Goal: Task Accomplishment & Management: Manage account settings

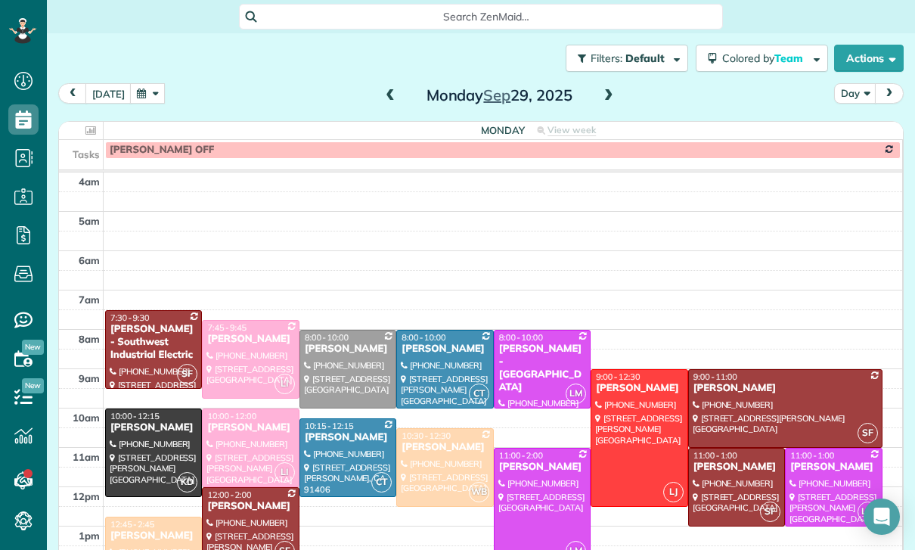
scroll to position [119, 0]
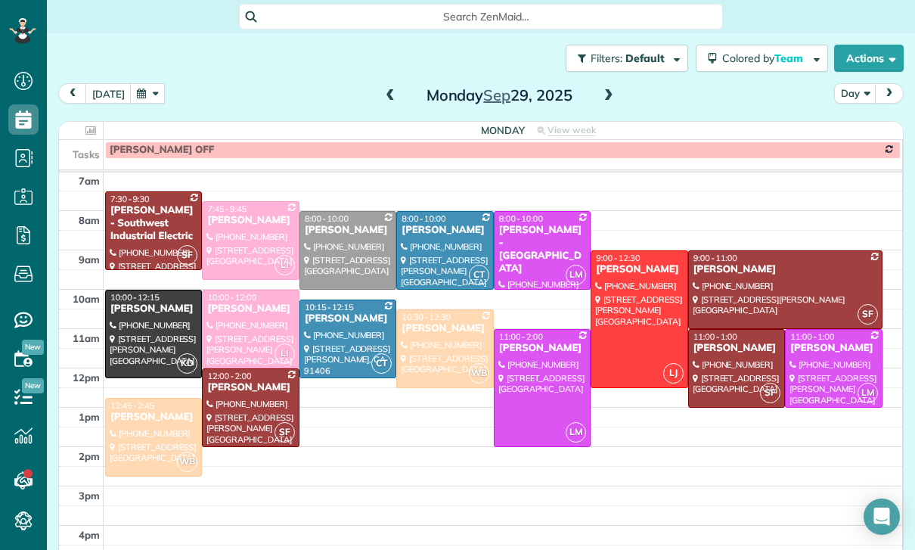
click at [149, 100] on button "button" at bounding box center [147, 93] width 35 height 20
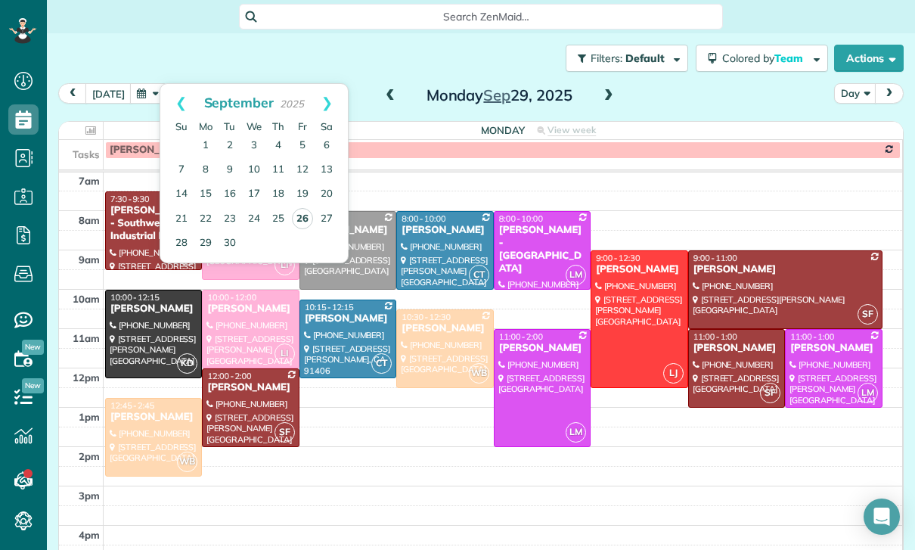
click at [305, 223] on link "26" at bounding box center [302, 218] width 21 height 21
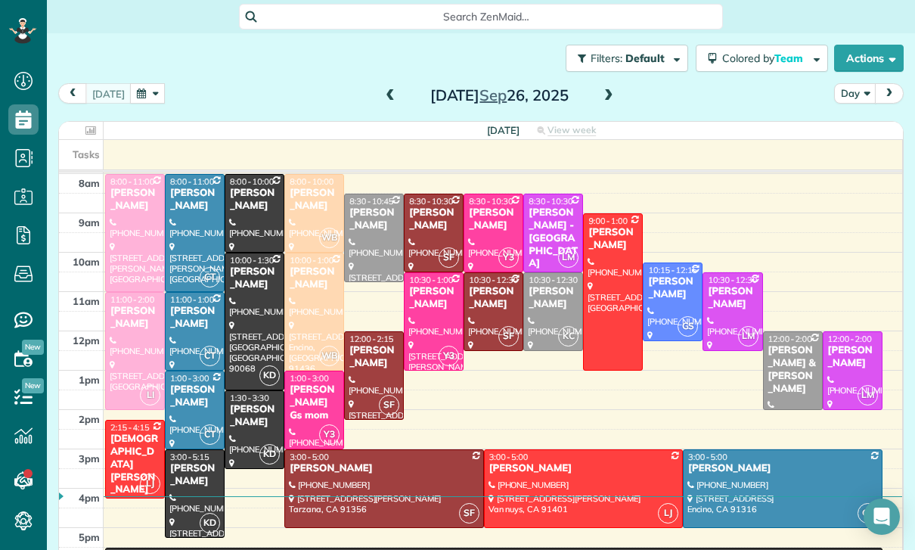
scroll to position [153, 0]
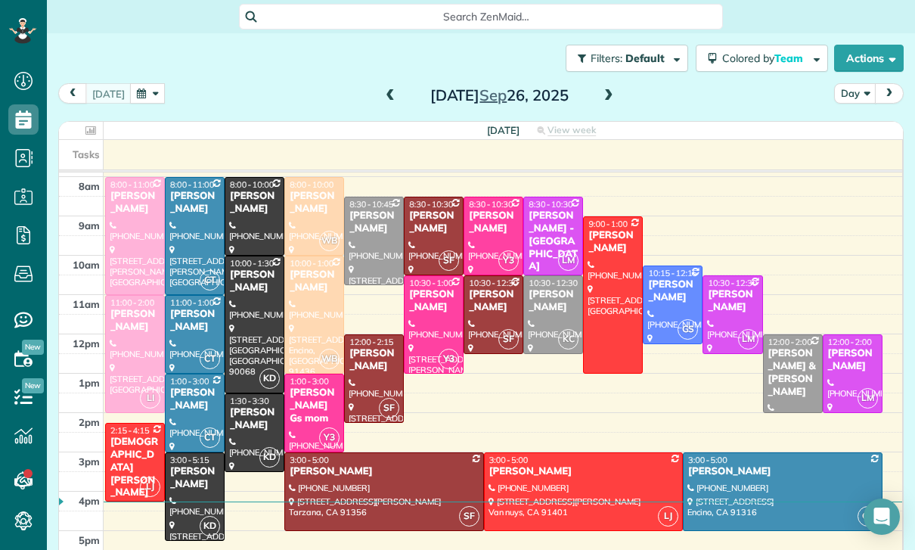
click at [145, 87] on button "button" at bounding box center [147, 93] width 35 height 20
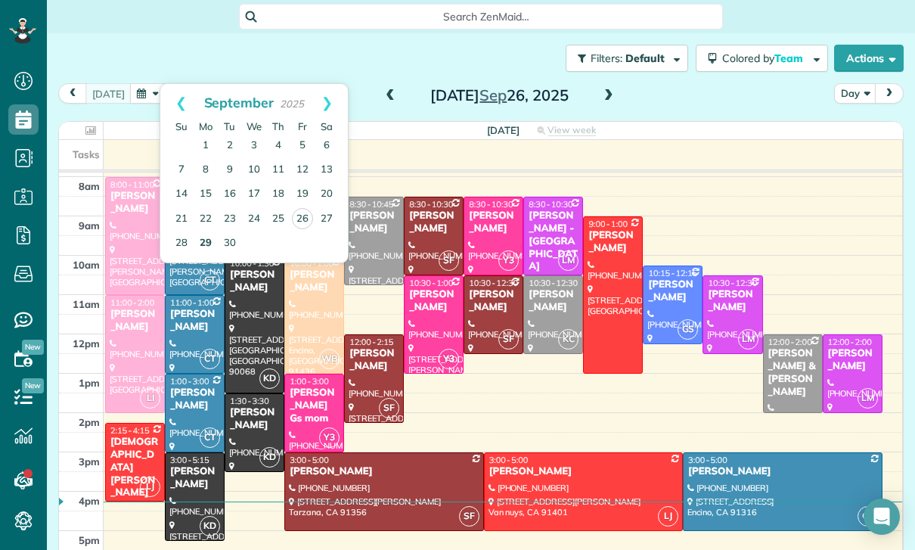
click at [203, 243] on link "29" at bounding box center [206, 243] width 24 height 24
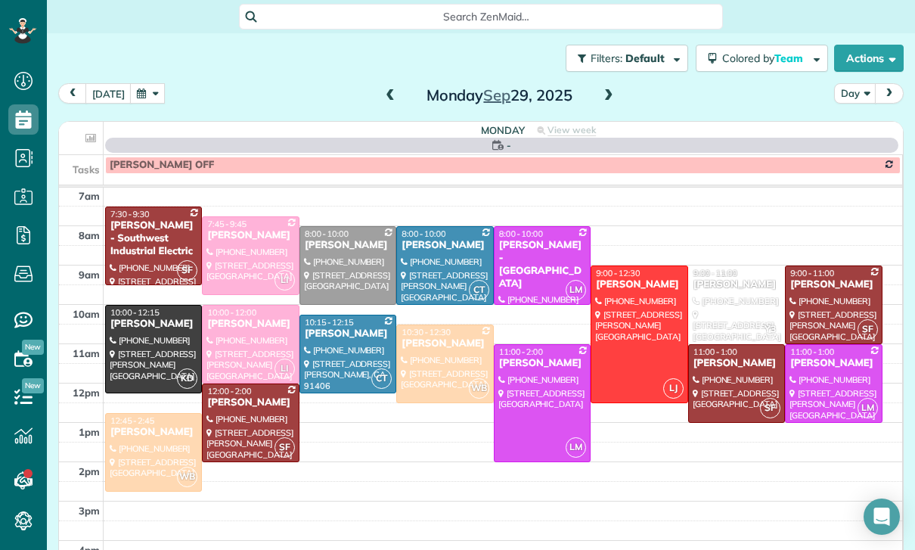
scroll to position [119, 0]
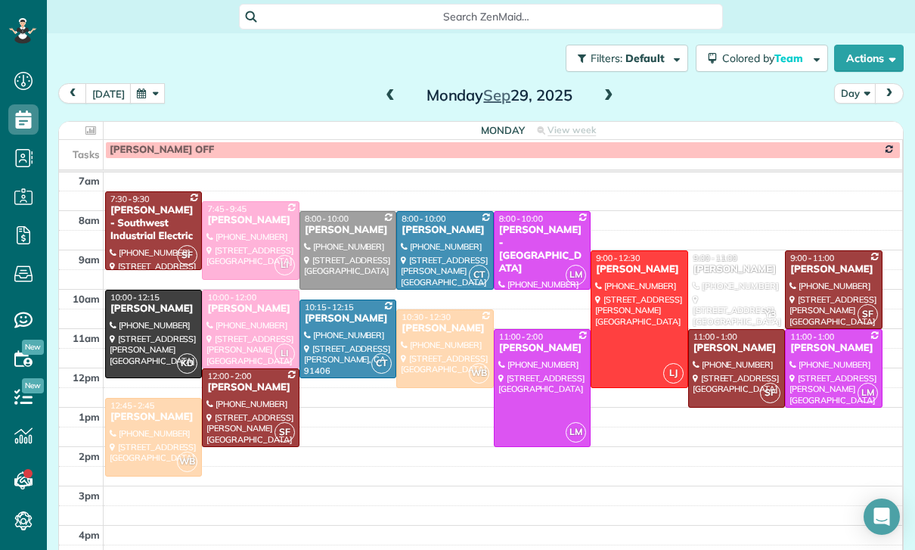
click at [138, 100] on button "button" at bounding box center [147, 93] width 35 height 20
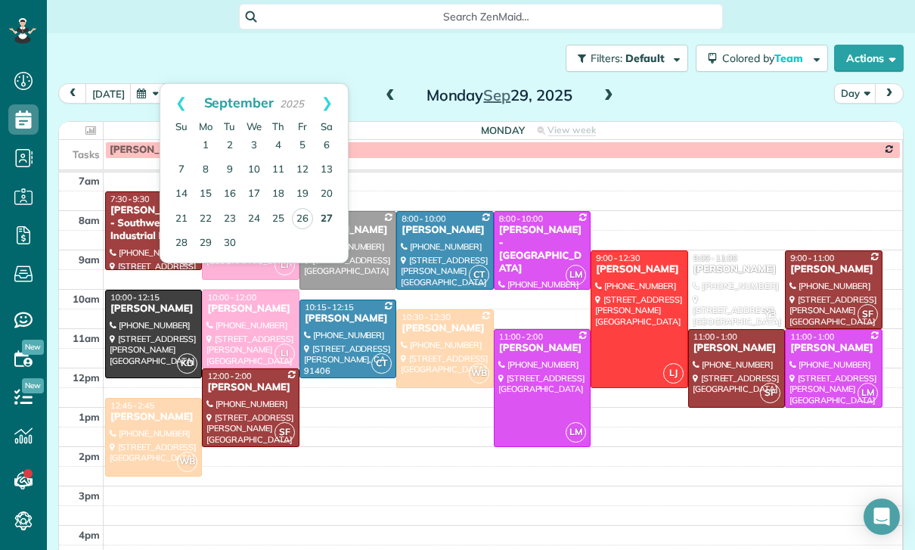
click at [321, 215] on link "27" at bounding box center [326, 219] width 24 height 24
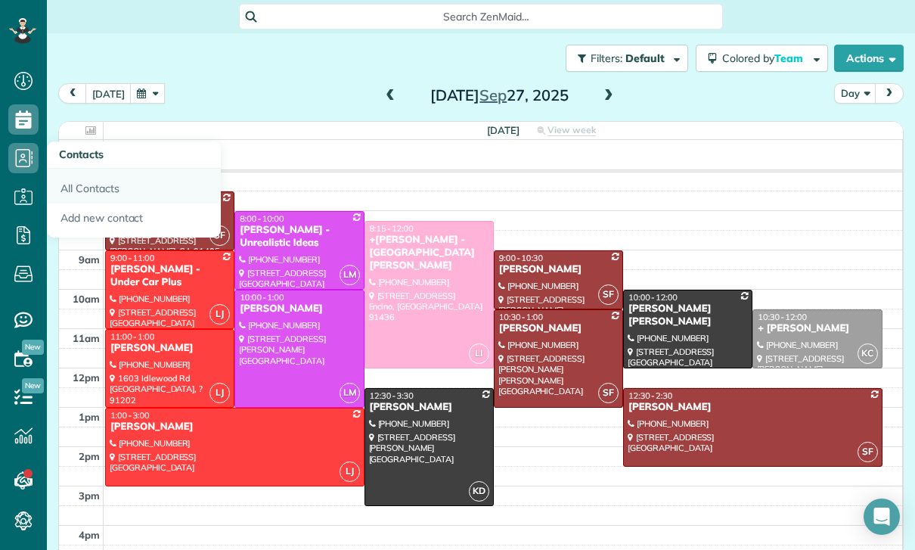
click at [80, 191] on link "All Contacts" at bounding box center [134, 186] width 174 height 35
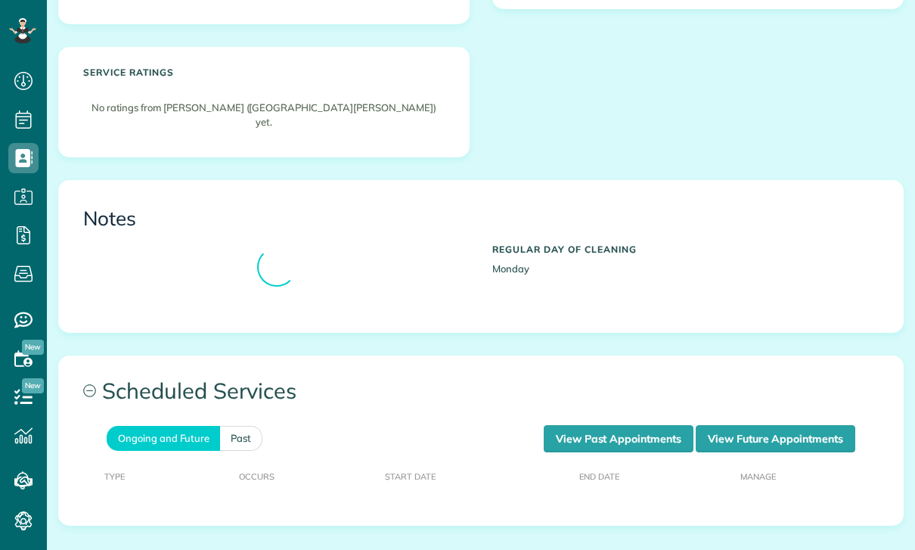
scroll to position [340, 0]
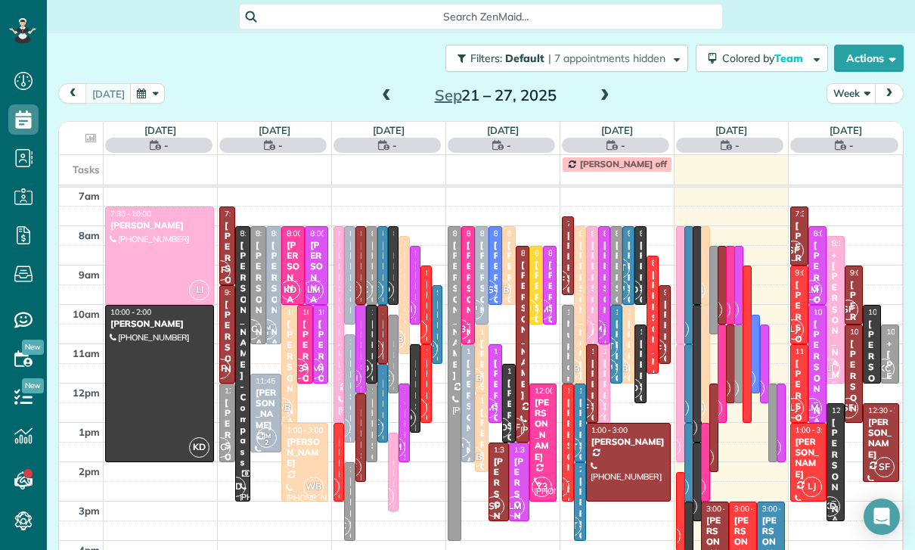
scroll to position [119, 0]
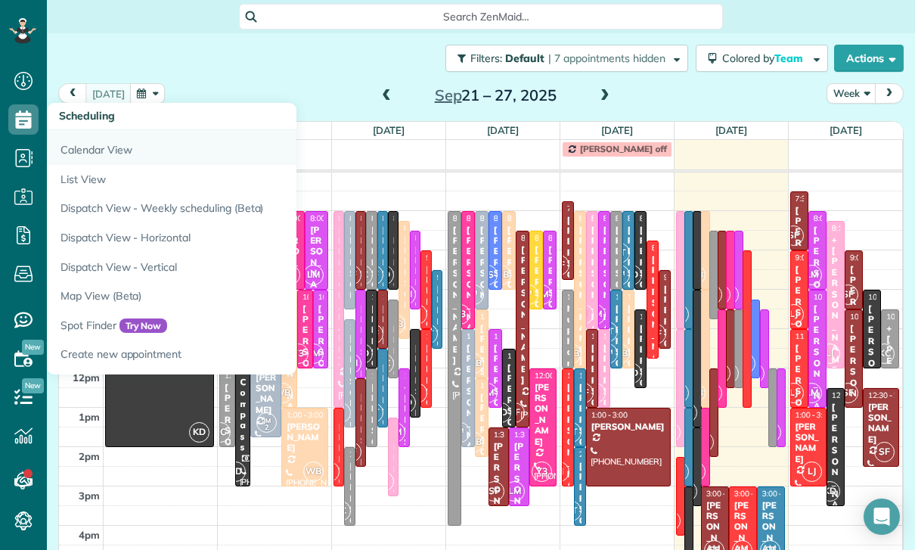
click at [67, 150] on link "Calendar View" at bounding box center [236, 147] width 378 height 35
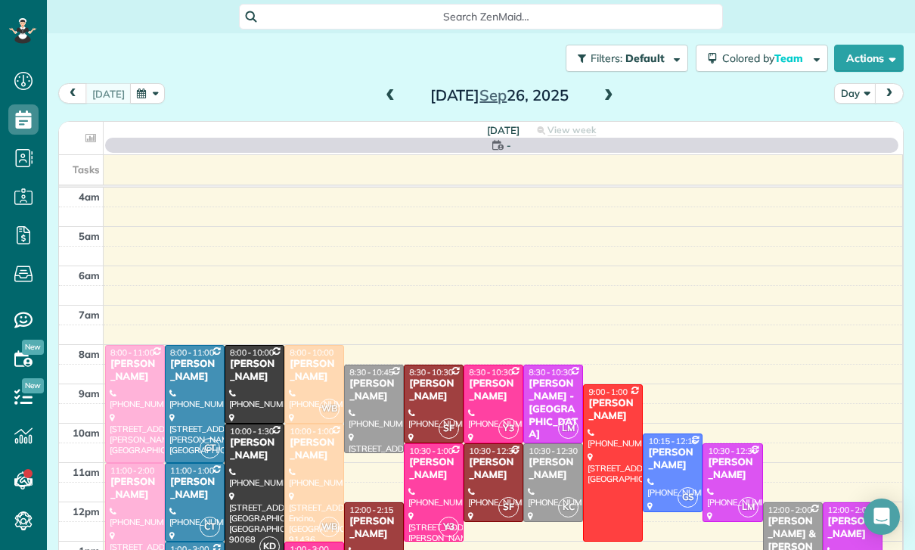
scroll to position [119, 0]
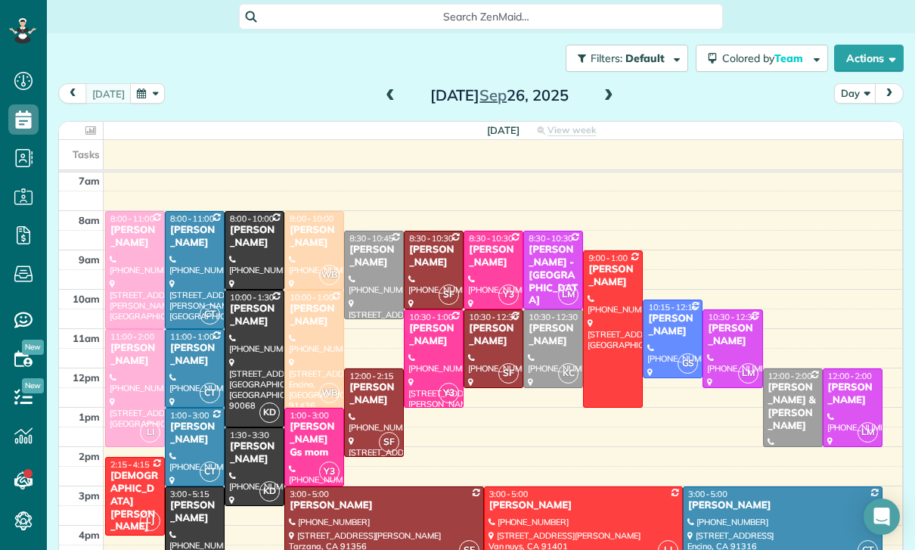
click at [608, 100] on span at bounding box center [608, 96] width 17 height 14
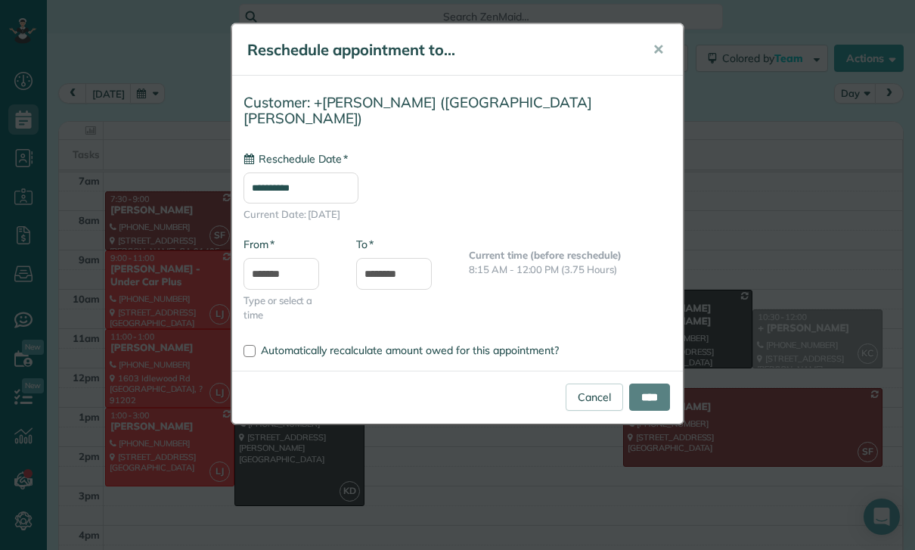
type input "**********"
click at [385, 261] on input "********" at bounding box center [394, 274] width 76 height 32
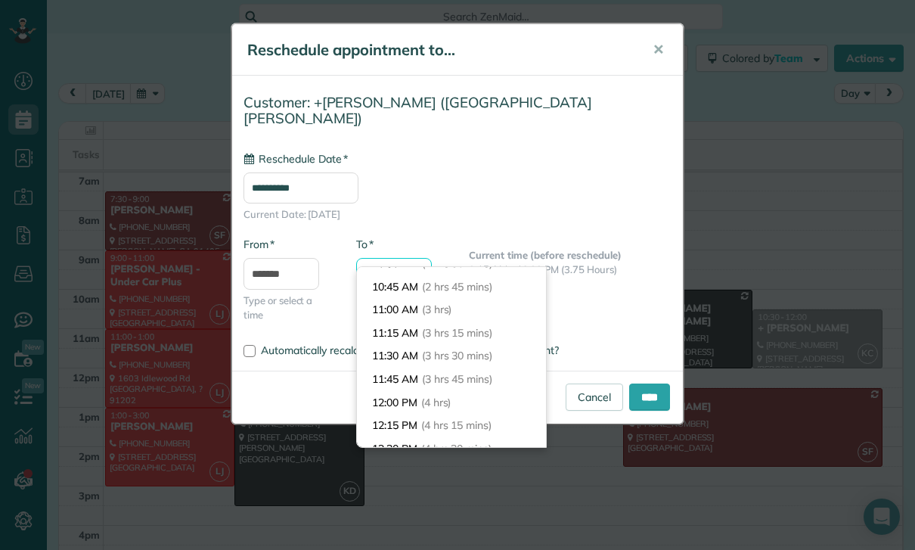
scroll to position [237, 0]
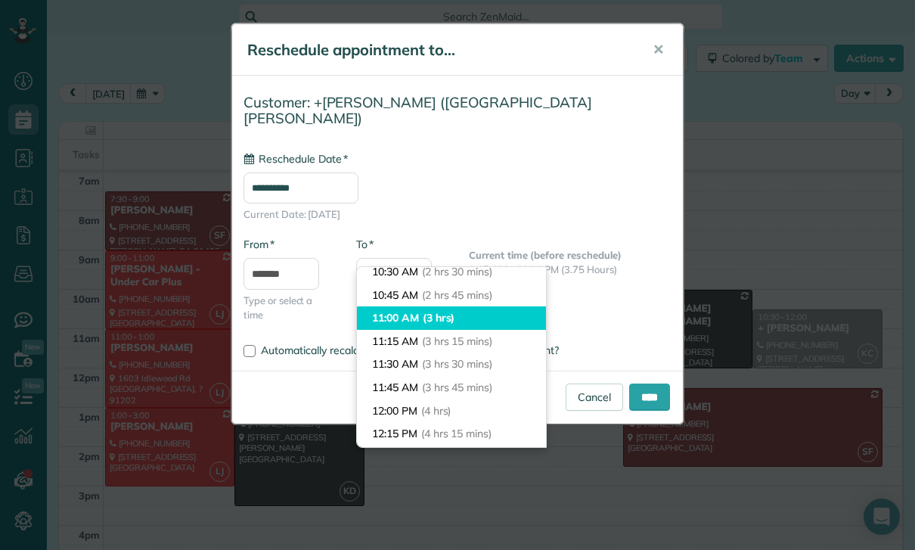
click at [398, 316] on li "11:00 AM (3 hrs)" at bounding box center [451, 317] width 189 height 23
type input "********"
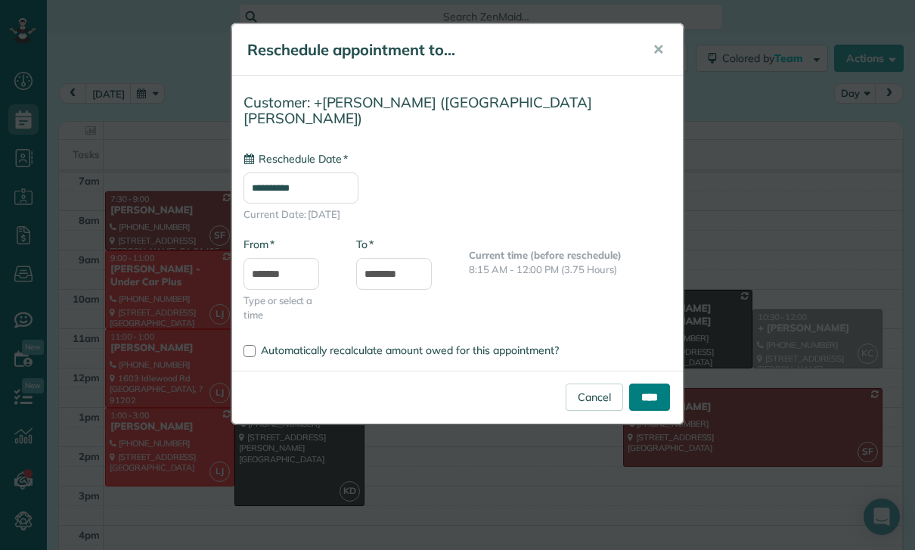
click at [646, 383] on input "****" at bounding box center [649, 396] width 41 height 27
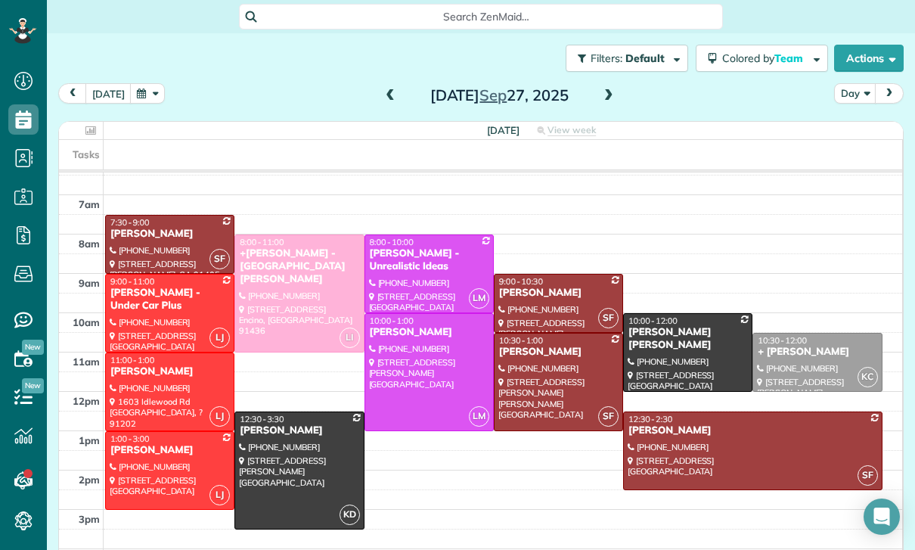
scroll to position [119, 0]
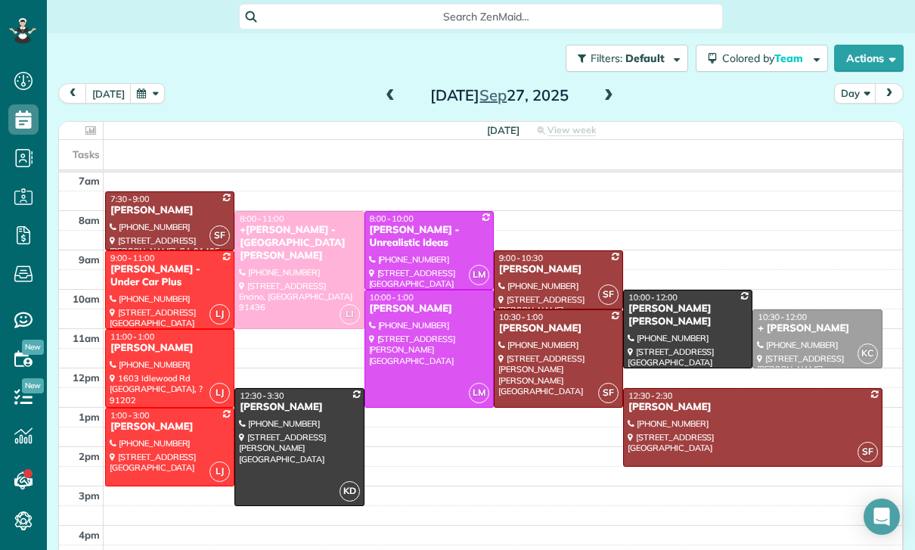
click at [149, 101] on button "button" at bounding box center [147, 93] width 35 height 20
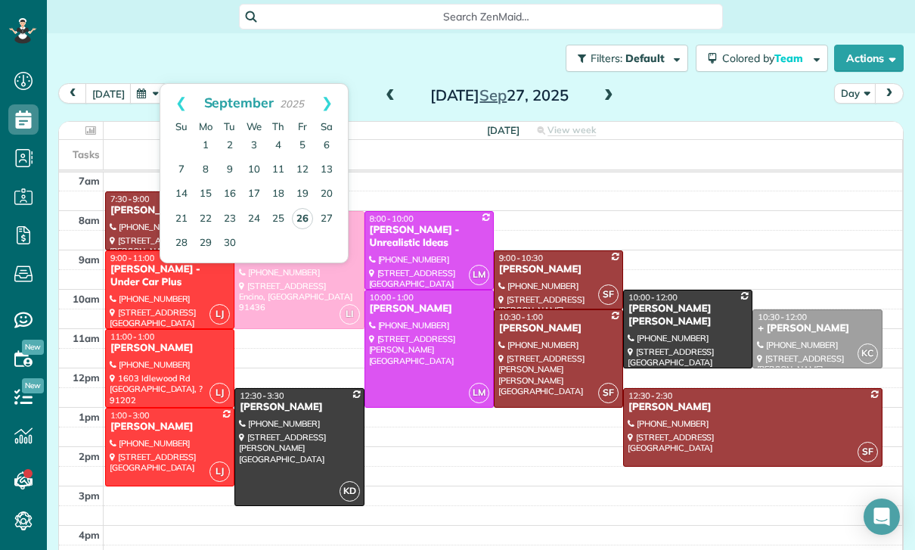
click at [297, 219] on link "26" at bounding box center [302, 218] width 21 height 21
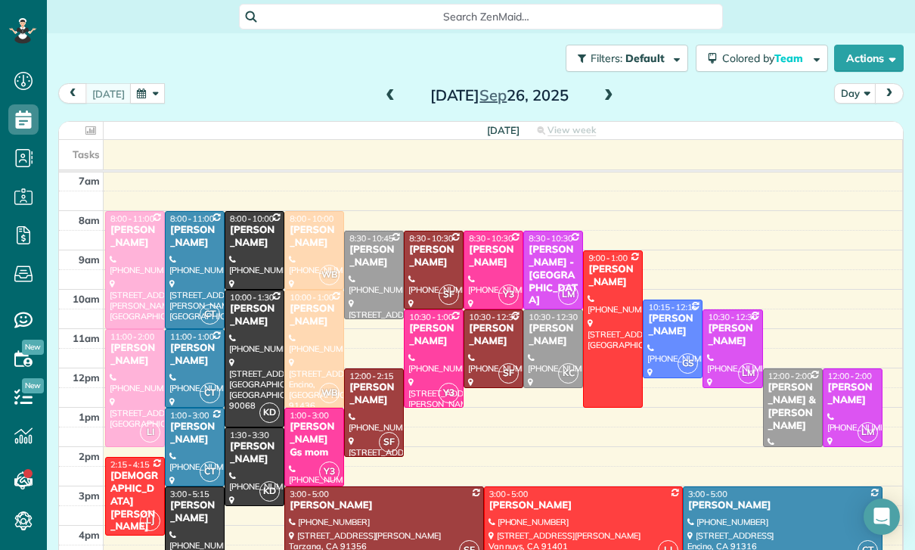
click at [308, 445] on div "Elma Vahramian - Lala Gs mom" at bounding box center [314, 439] width 51 height 39
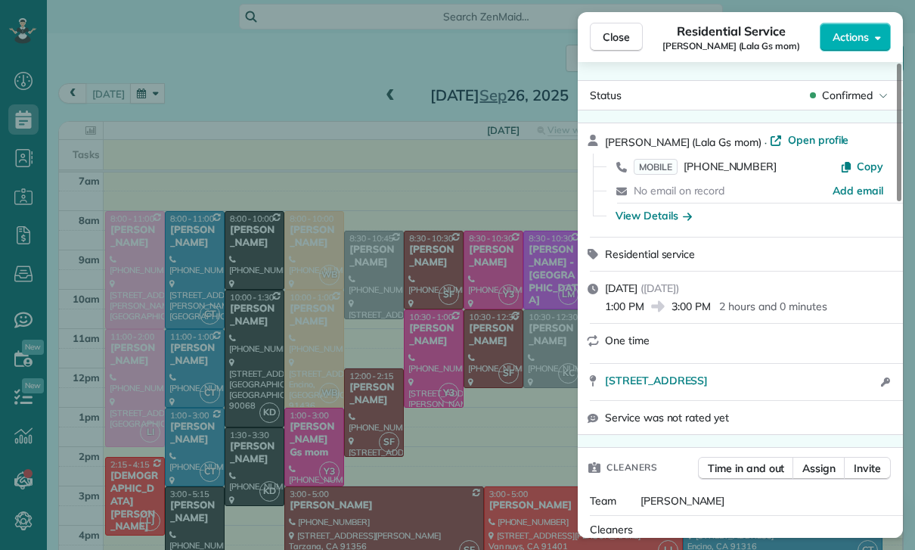
click at [310, 507] on div "Close Residential Service Elma Vahramian (Lala Gs mom) Actions Status Confirmed…" at bounding box center [457, 275] width 915 height 550
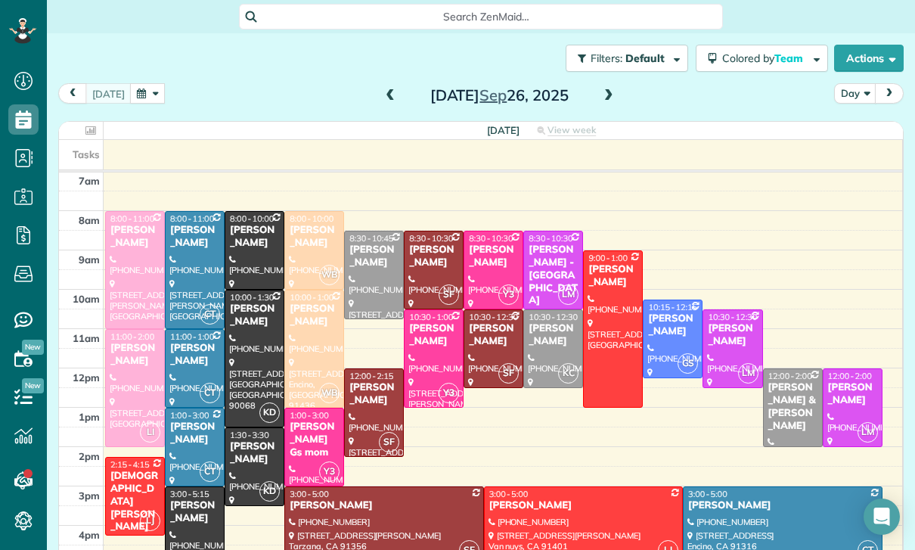
click at [838, 405] on div "Emma Burke" at bounding box center [852, 394] width 51 height 26
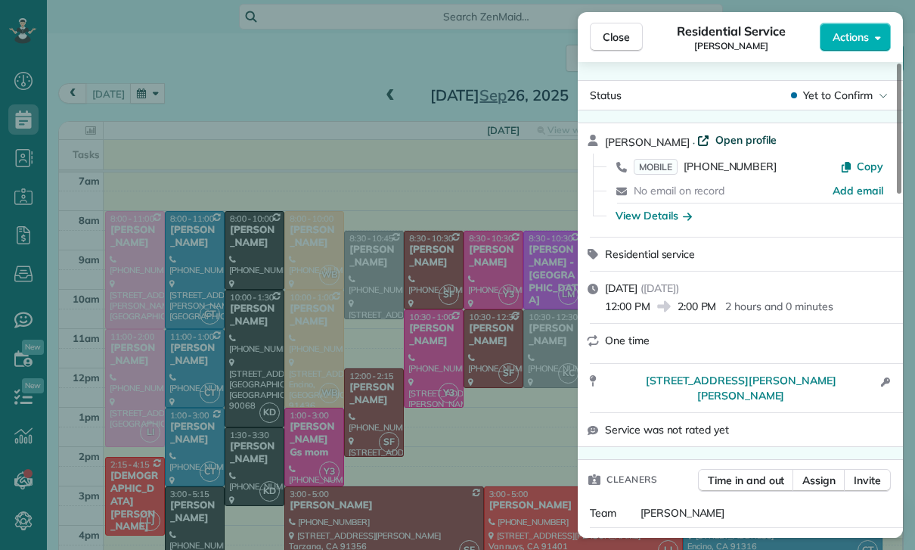
click at [723, 144] on span "Open profile" at bounding box center [745, 139] width 61 height 15
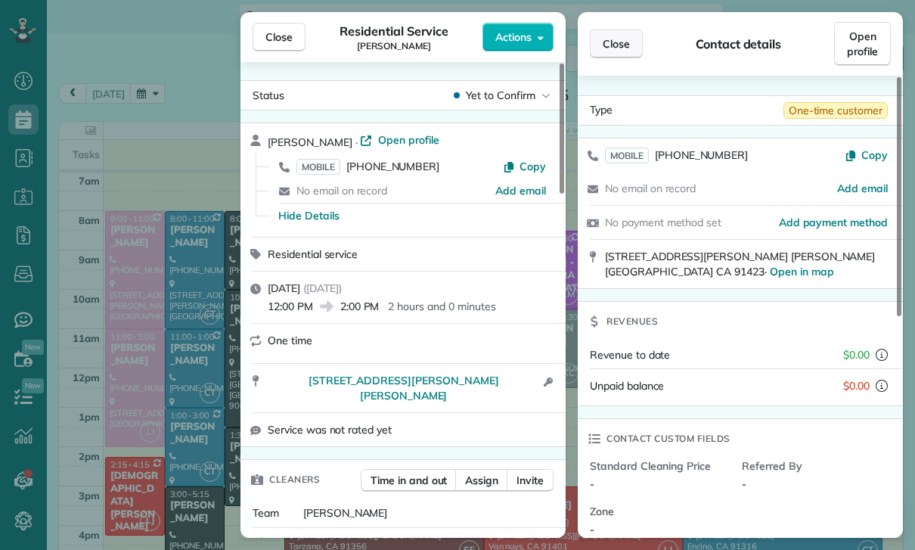
click at [629, 44] on span "Close" at bounding box center [615, 43] width 27 height 15
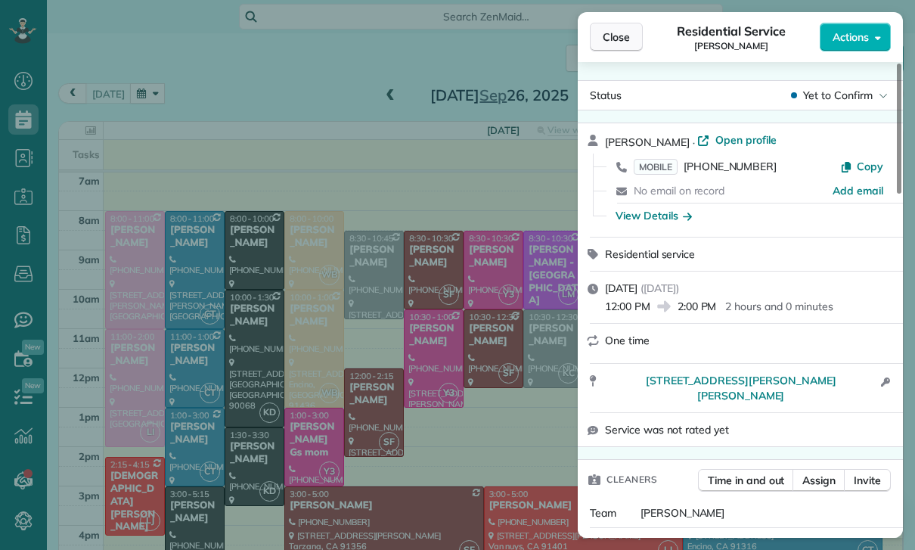
click at [621, 40] on span "Close" at bounding box center [615, 36] width 27 height 15
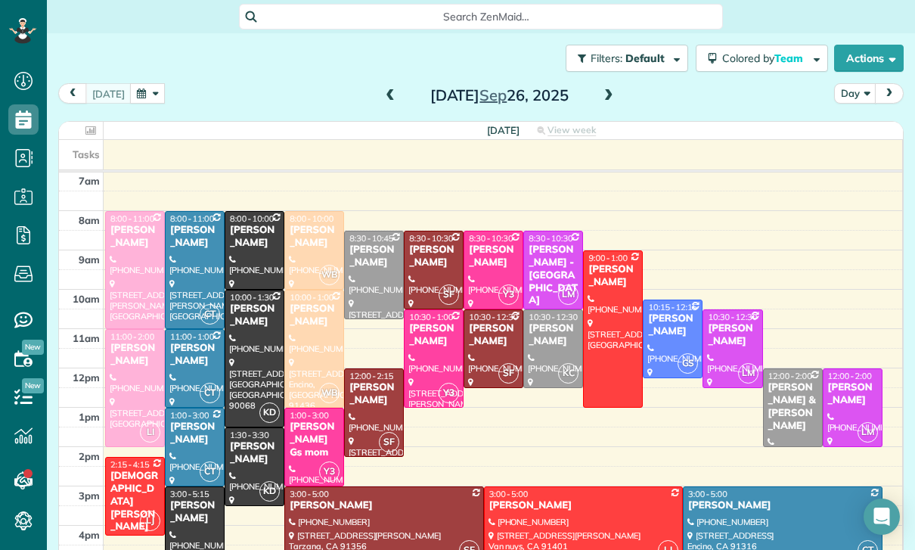
scroll to position [119, 0]
click at [141, 90] on button "button" at bounding box center [147, 93] width 35 height 20
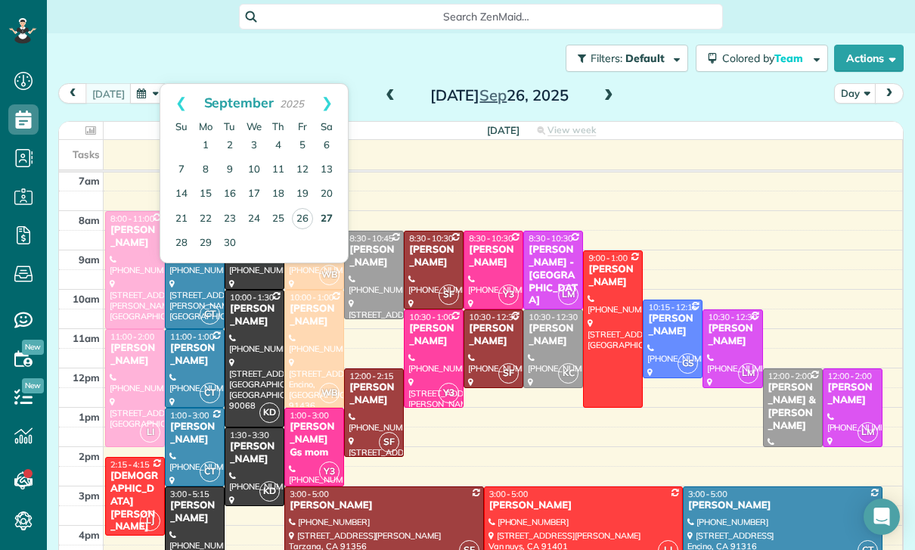
click at [329, 222] on link "27" at bounding box center [326, 219] width 24 height 24
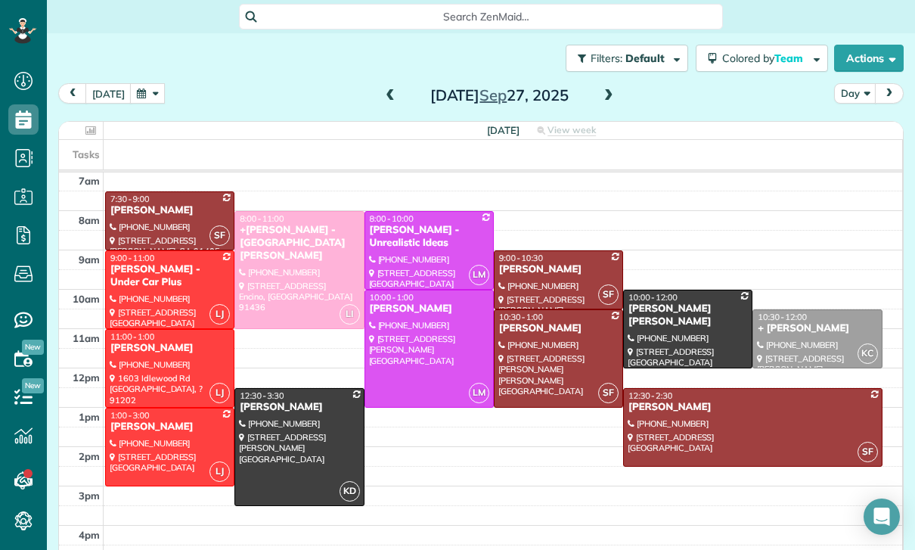
click at [152, 103] on button "button" at bounding box center [147, 93] width 35 height 20
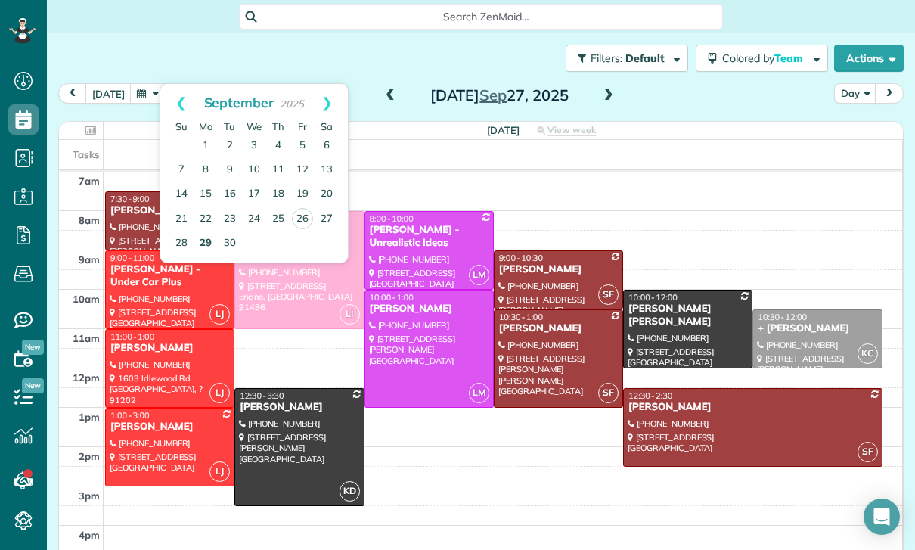
click at [203, 245] on link "29" at bounding box center [206, 243] width 24 height 24
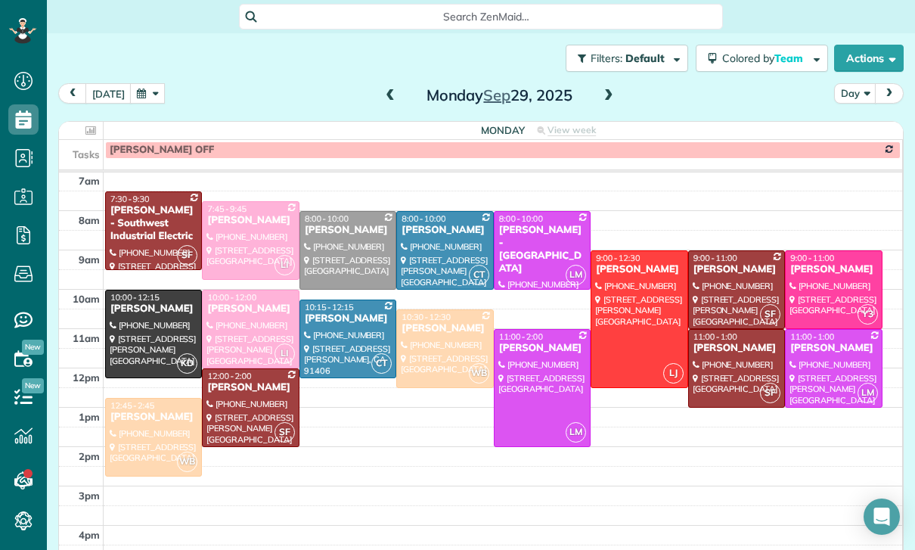
click at [130, 96] on button "button" at bounding box center [147, 93] width 35 height 20
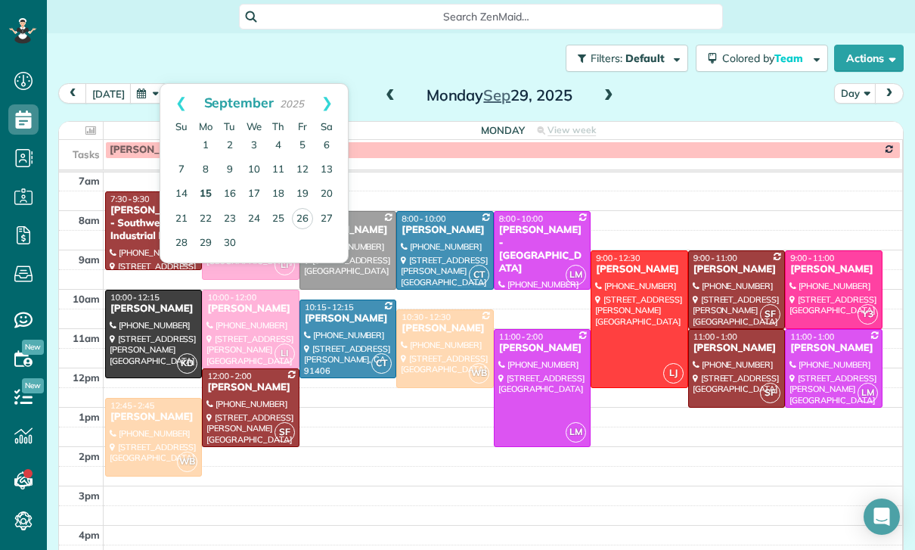
click at [203, 184] on link "15" at bounding box center [206, 194] width 24 height 24
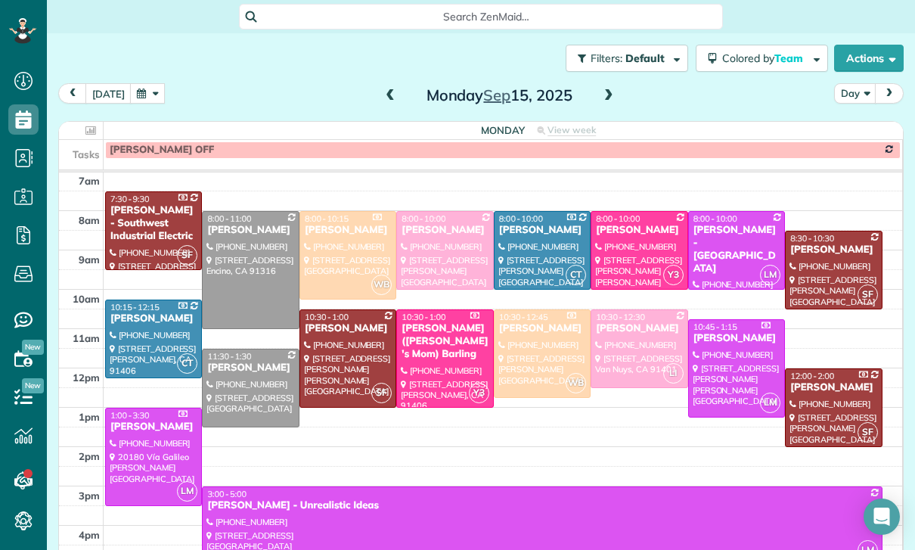
click at [139, 99] on button "button" at bounding box center [147, 93] width 35 height 20
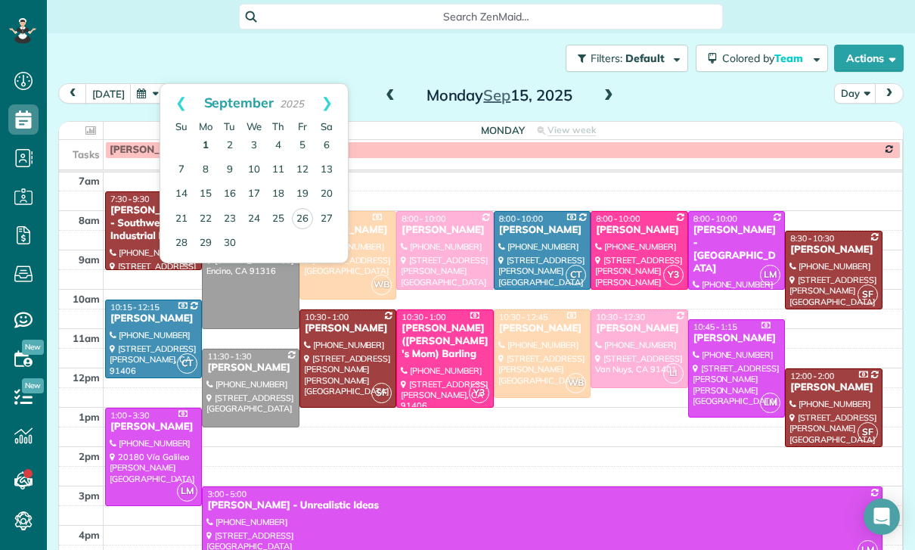
click at [206, 137] on link "1" at bounding box center [206, 146] width 24 height 24
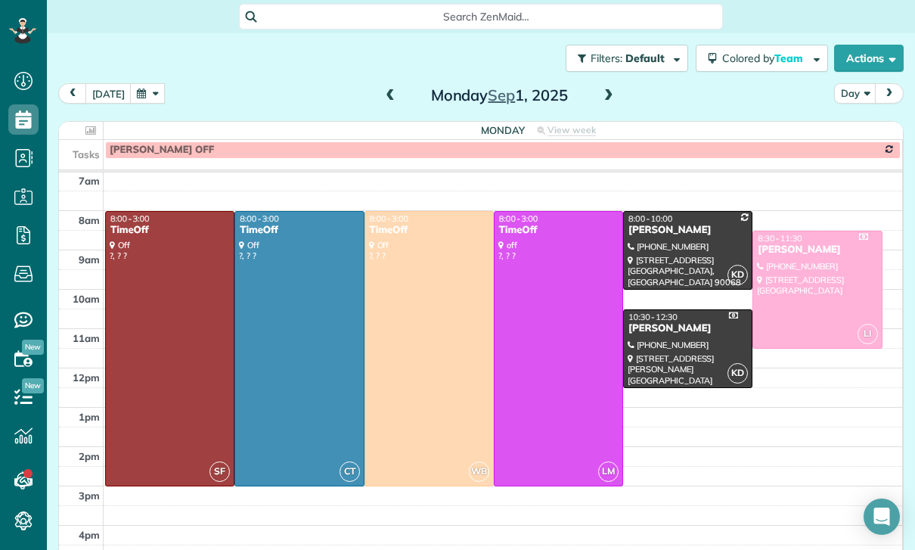
click at [610, 85] on span at bounding box center [608, 96] width 17 height 23
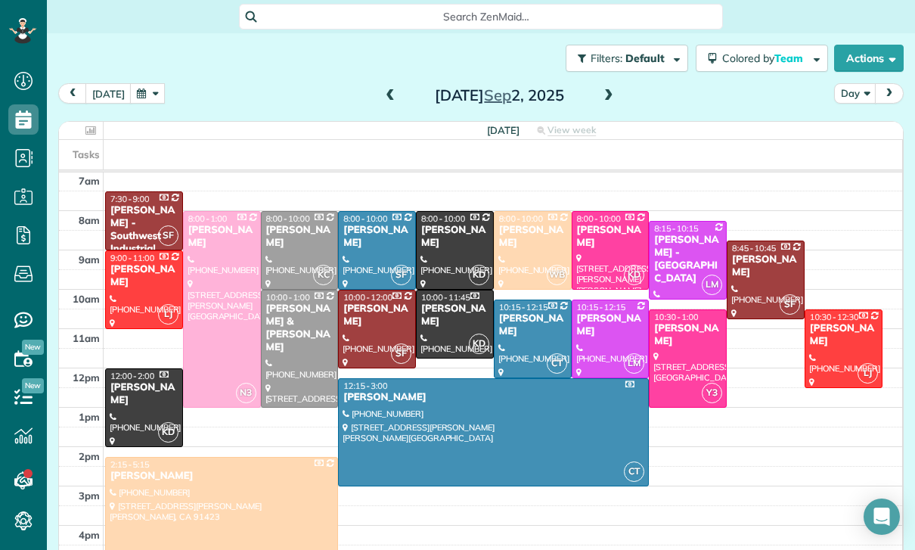
click at [145, 84] on button "button" at bounding box center [147, 93] width 35 height 20
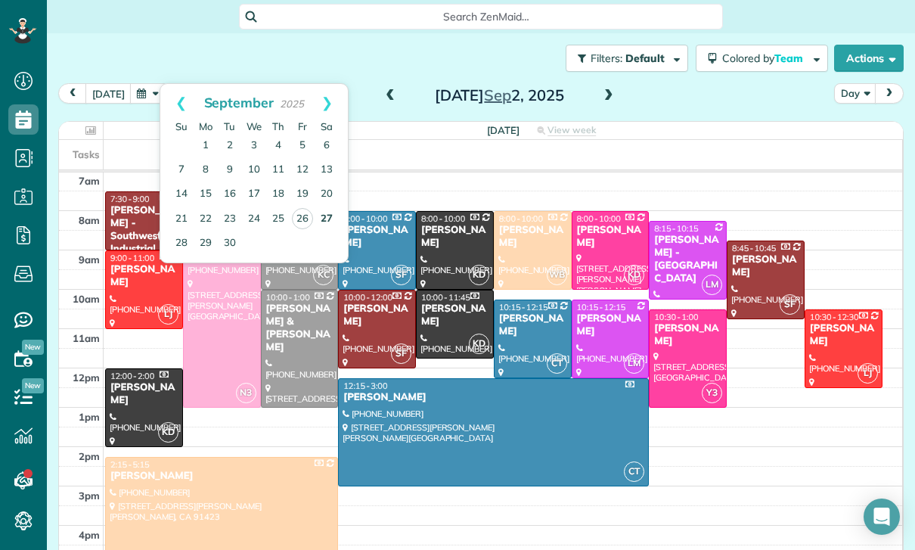
click at [323, 221] on link "27" at bounding box center [326, 219] width 24 height 24
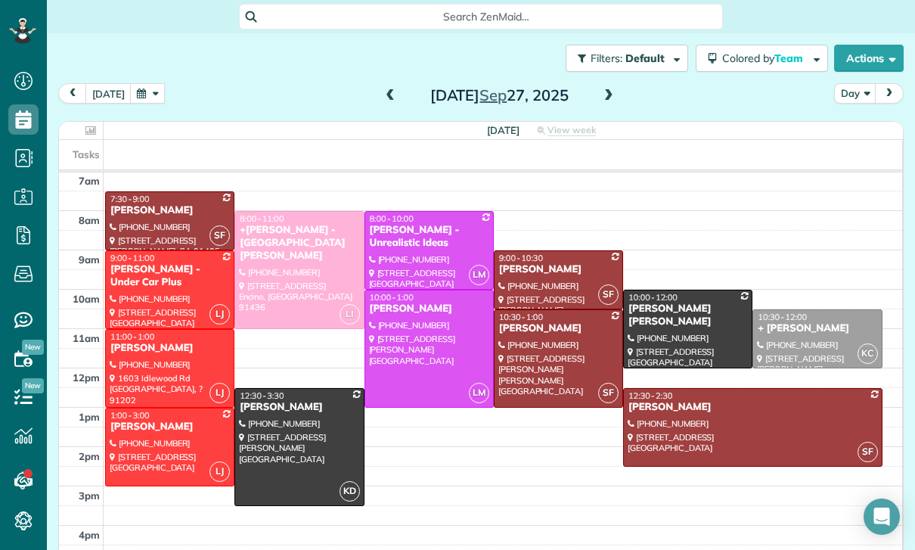
click at [147, 97] on button "button" at bounding box center [147, 93] width 35 height 20
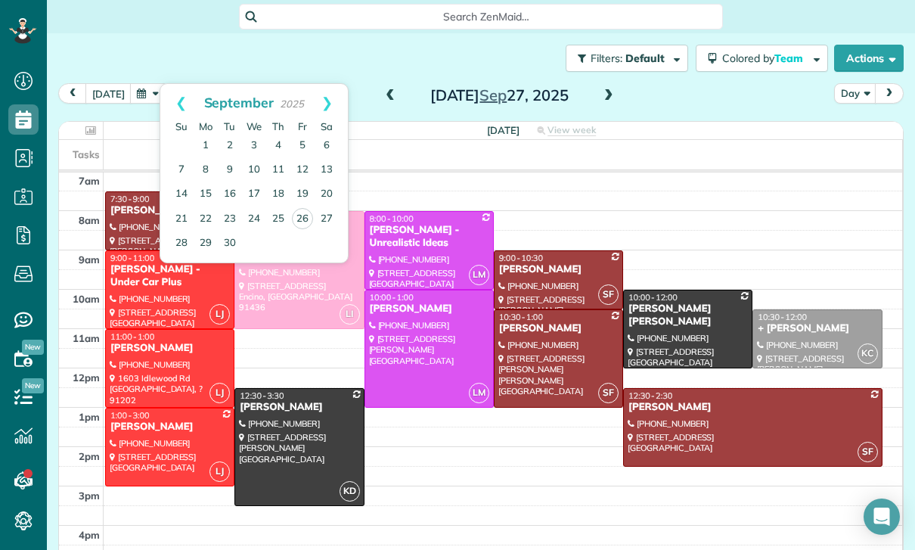
click at [312, 359] on td at bounding box center [503, 358] width 799 height 20
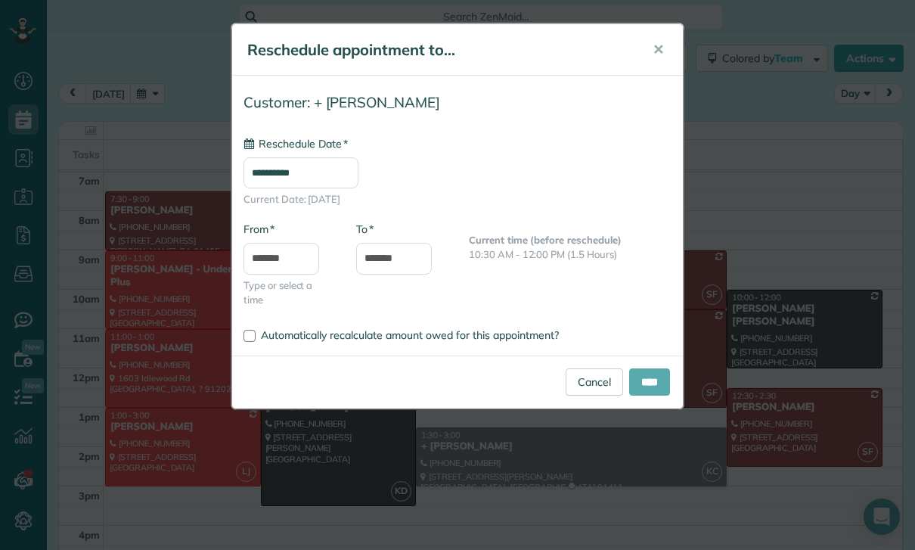
type input "**********"
click at [648, 377] on input "****" at bounding box center [649, 381] width 41 height 27
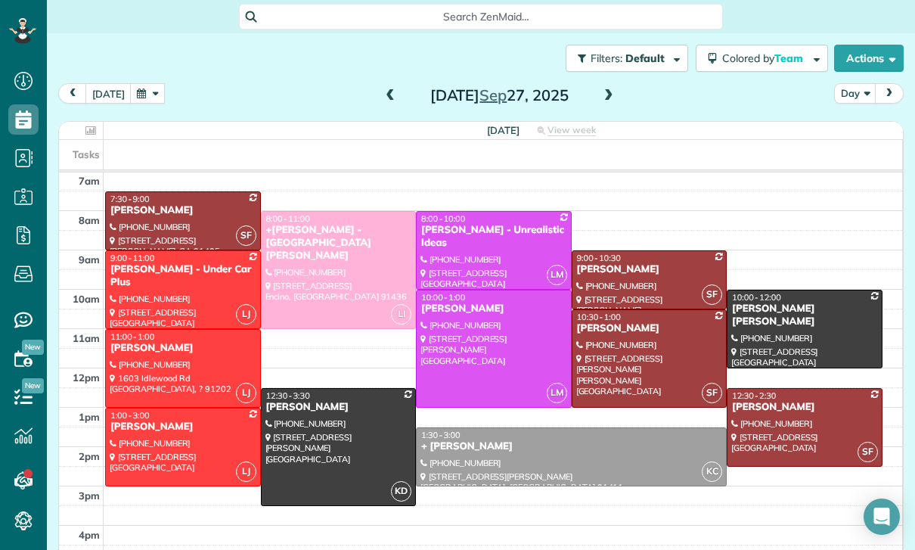
click at [335, 259] on div at bounding box center [339, 270] width 154 height 116
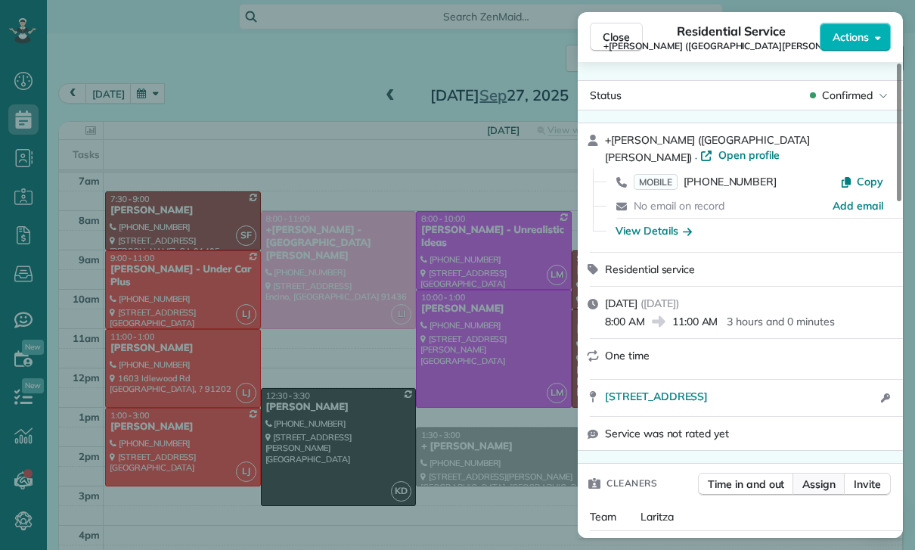
click at [818, 476] on span "Assign" at bounding box center [818, 483] width 33 height 15
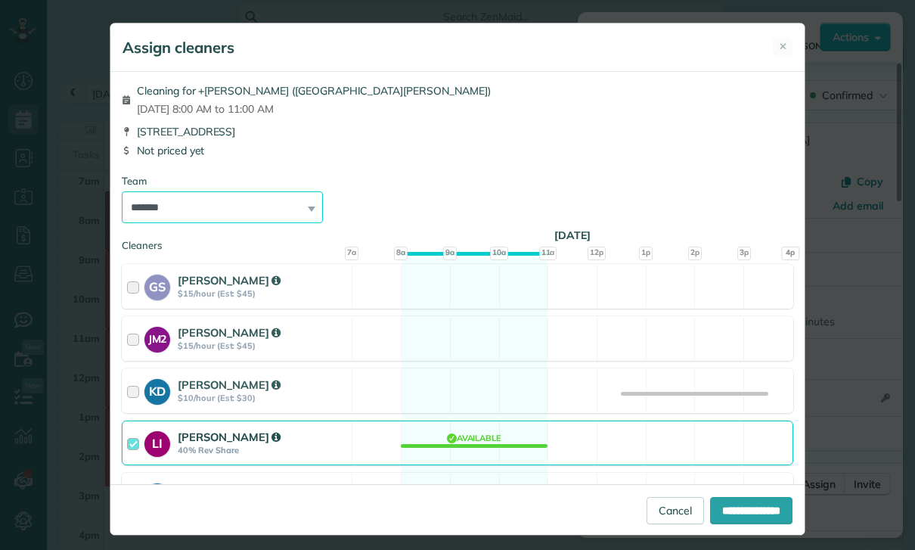
click at [246, 212] on select "**********" at bounding box center [222, 207] width 201 height 32
select select "***"
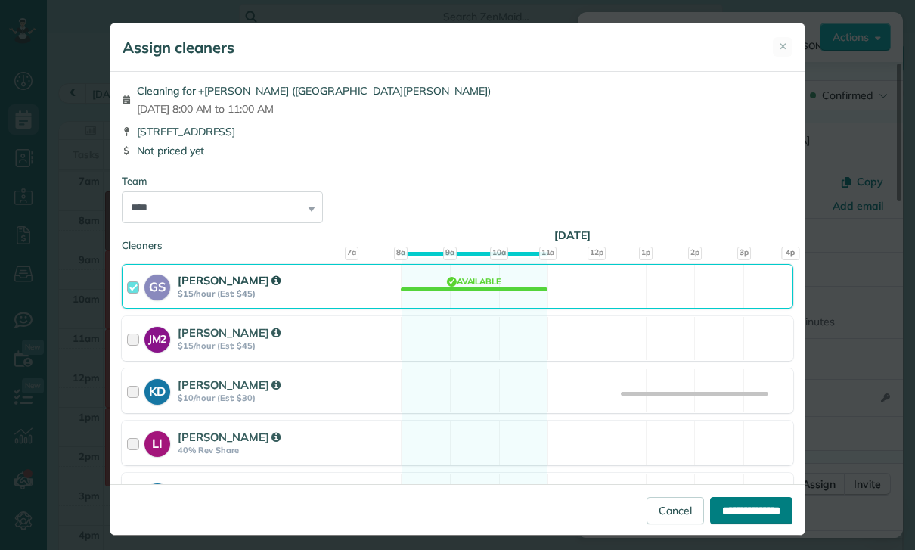
click at [746, 524] on input "**********" at bounding box center [751, 510] width 82 height 27
type input "**********"
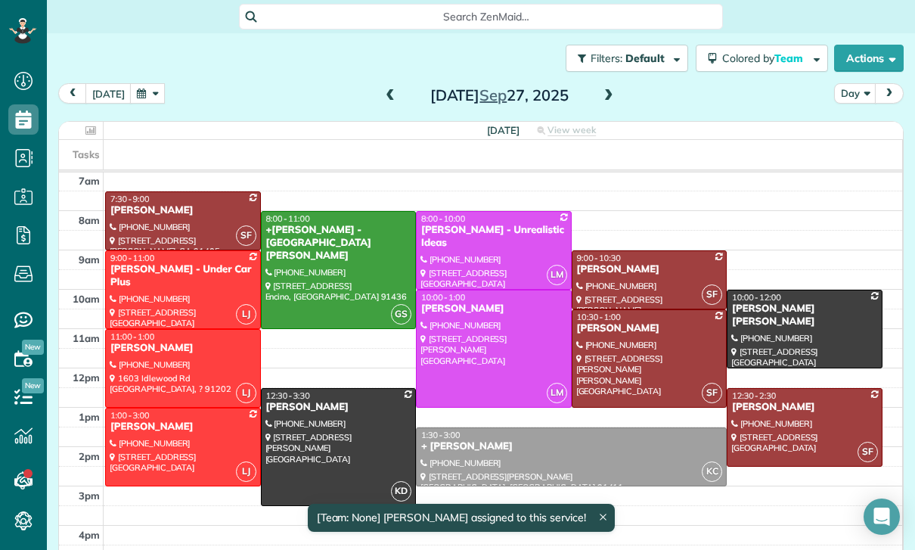
scroll to position [119, 0]
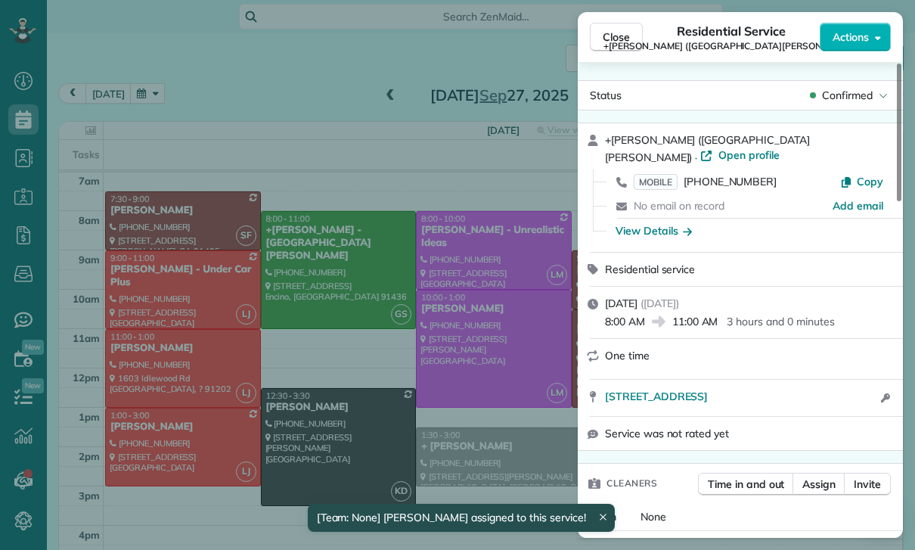
click at [481, 420] on div "Close Residential Service +Sheenah Roballo (Saint Cyril School) Actions Status …" at bounding box center [457, 275] width 915 height 550
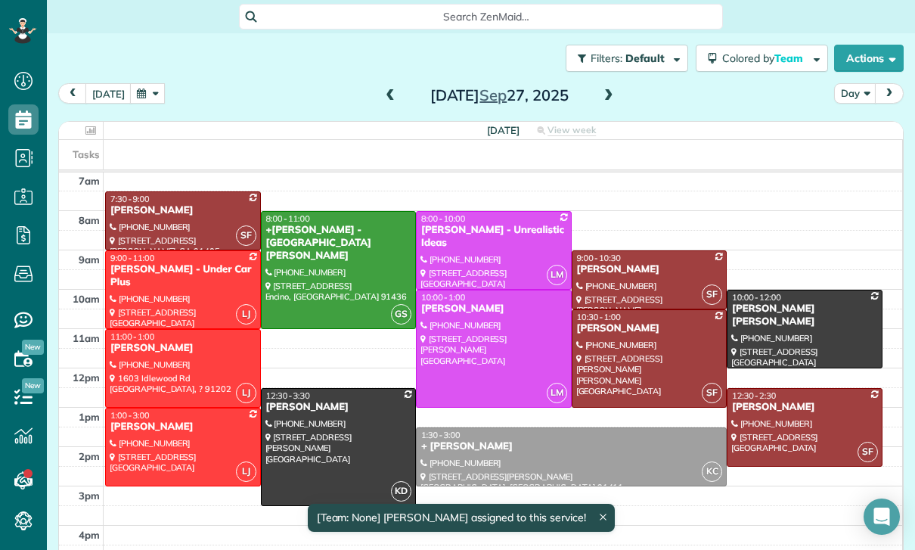
click at [524, 450] on div "+ Ramzi Calife" at bounding box center [571, 446] width 302 height 13
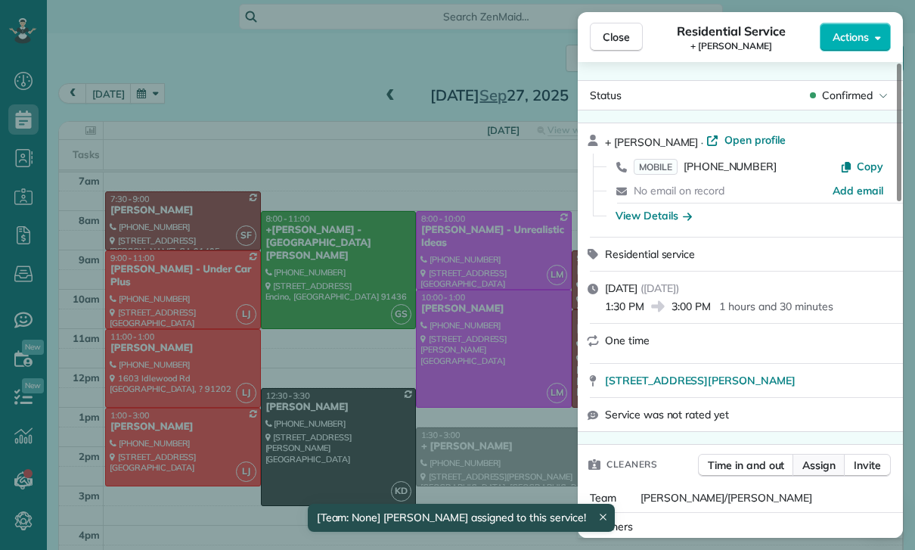
click at [810, 466] on span "Assign" at bounding box center [818, 464] width 33 height 15
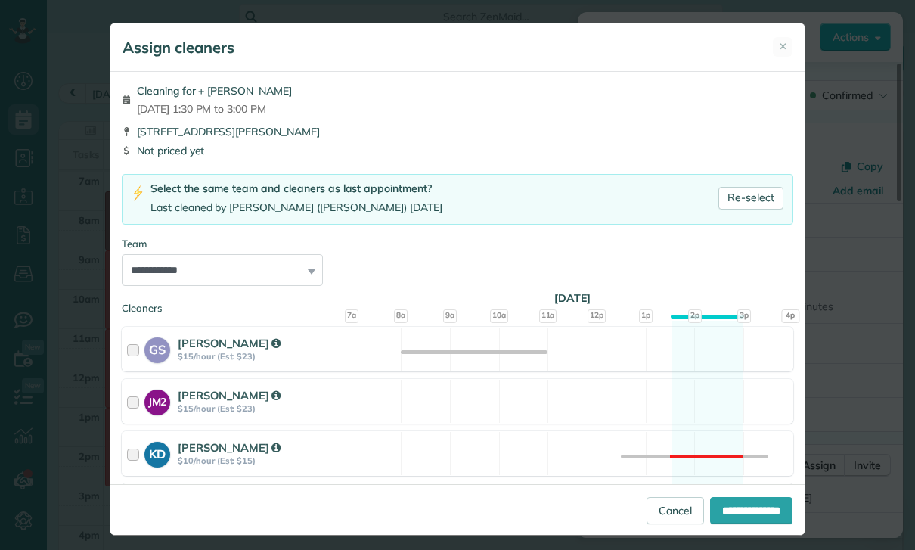
click at [252, 248] on div "Team" at bounding box center [457, 244] width 671 height 14
click at [283, 271] on select "**********" at bounding box center [222, 270] width 201 height 32
select select "***"
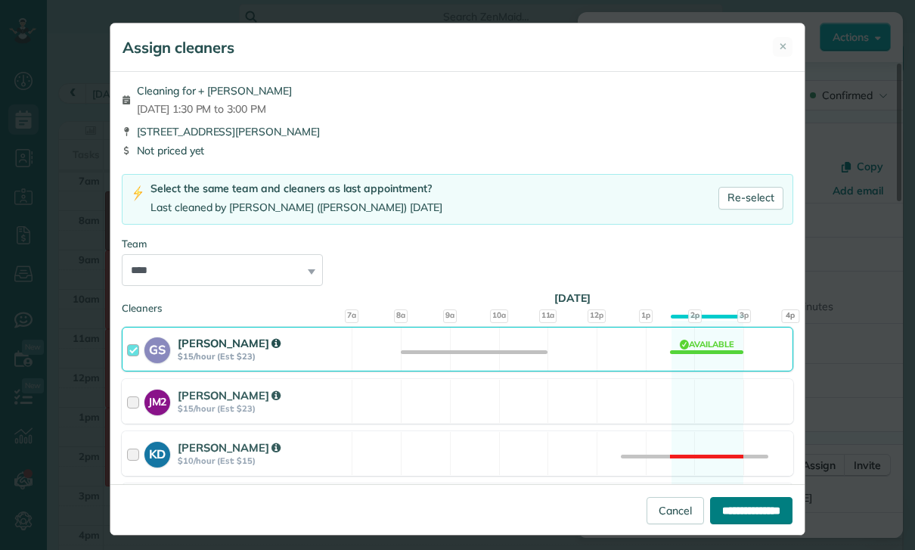
click at [747, 524] on input "**********" at bounding box center [751, 510] width 82 height 27
type input "**********"
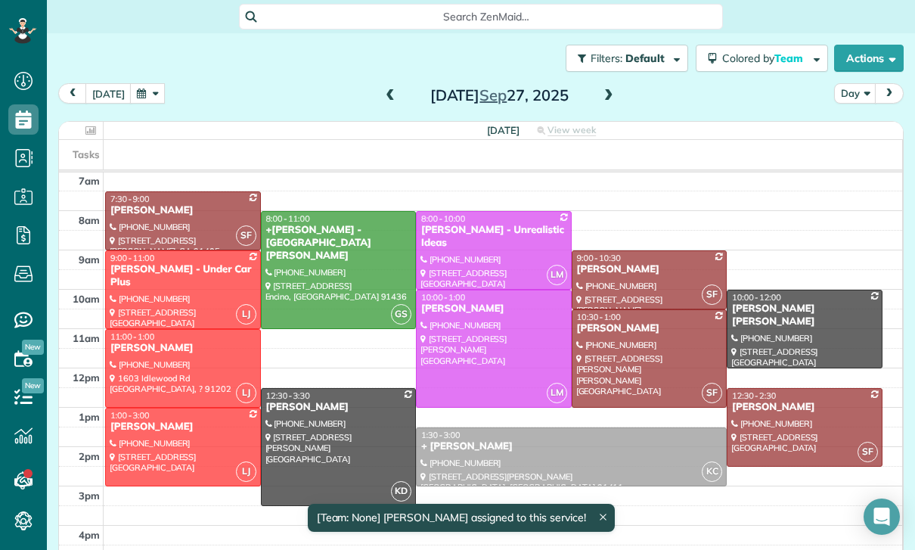
scroll to position [119, 0]
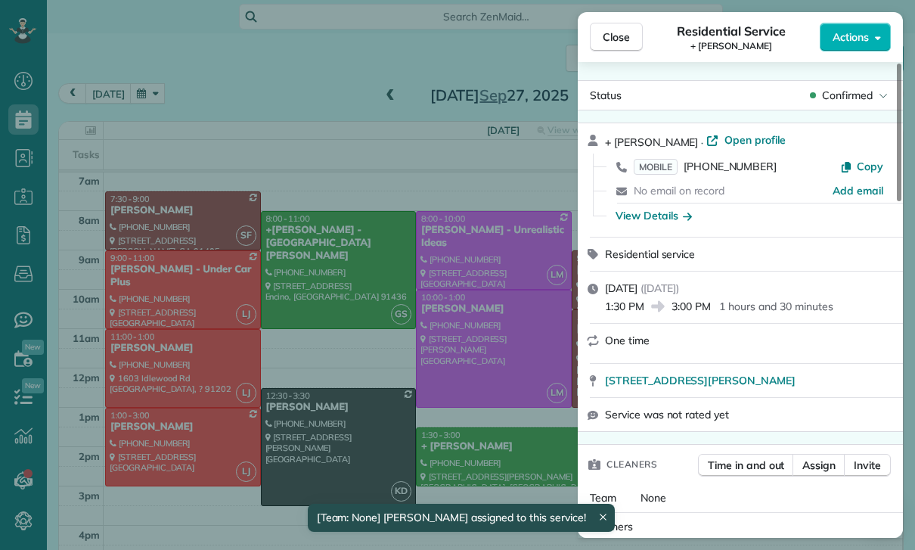
click at [279, 401] on div "Close Residential Service + Ramzi Calife Actions Status Confirmed + Ramzi Calif…" at bounding box center [457, 275] width 915 height 550
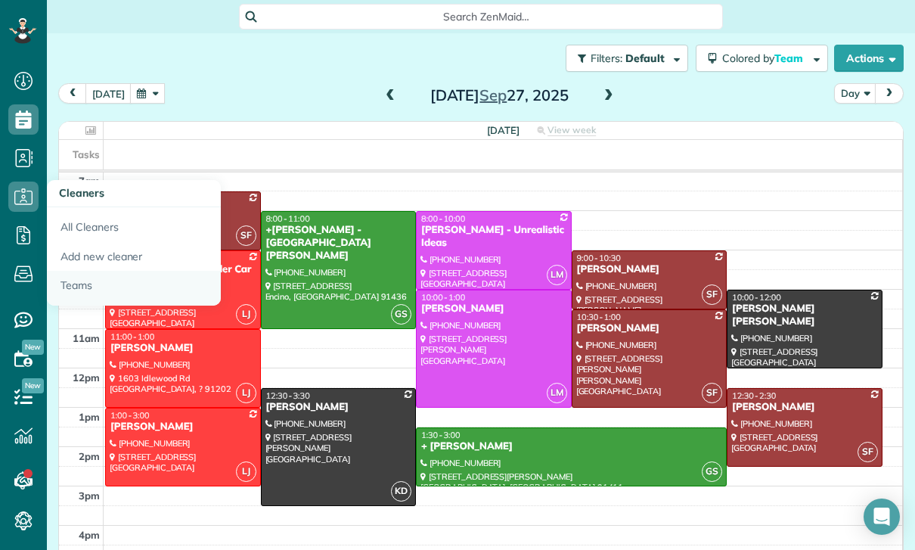
click at [88, 280] on link "Teams" at bounding box center [134, 288] width 174 height 35
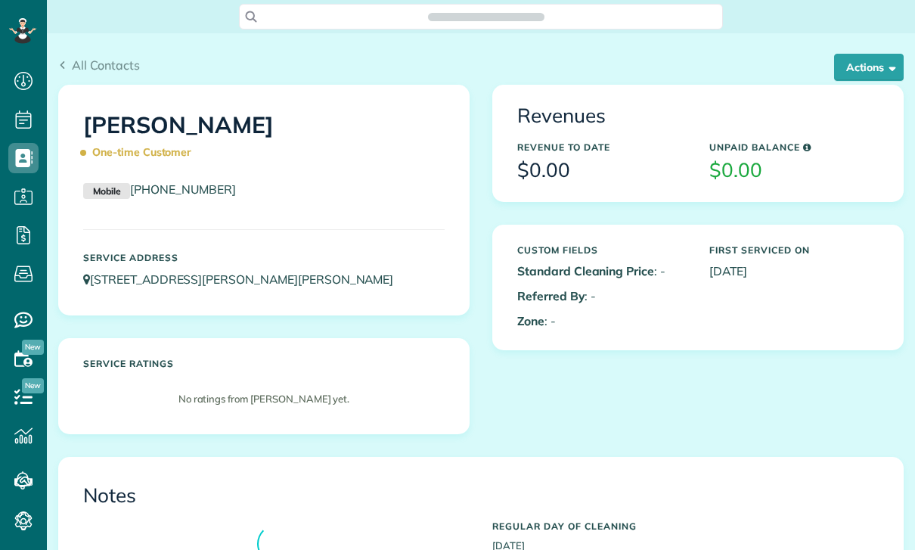
scroll to position [7, 7]
click at [863, 63] on button "Actions" at bounding box center [869, 67] width 70 height 27
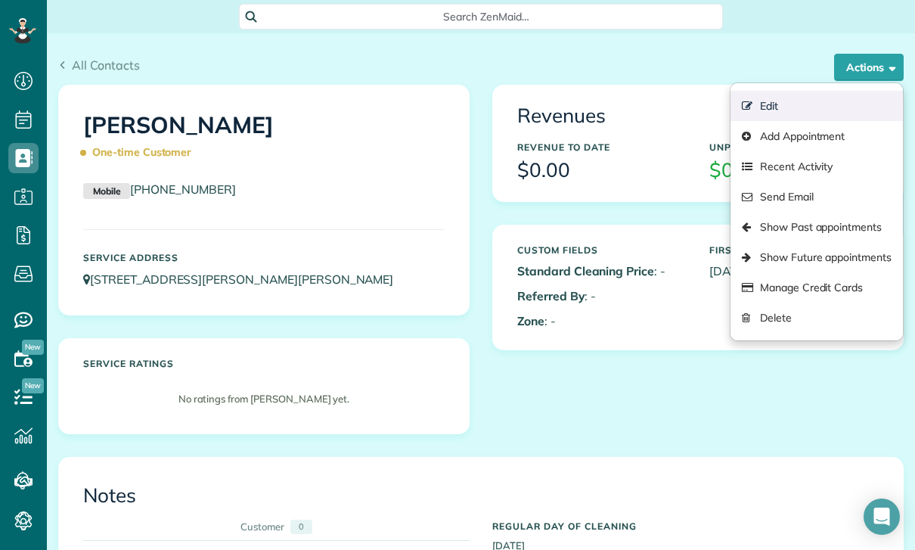
click at [816, 99] on link "Edit" at bounding box center [816, 106] width 172 height 30
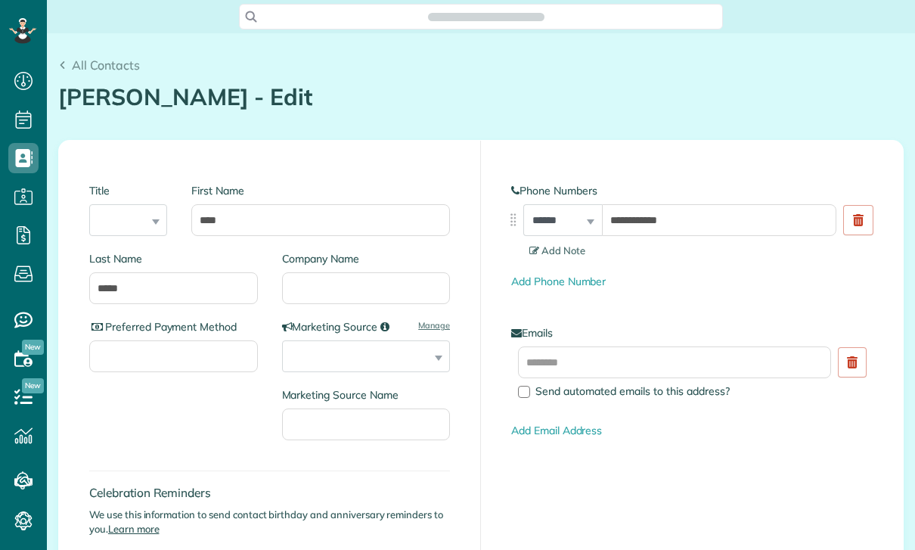
type input "**********"
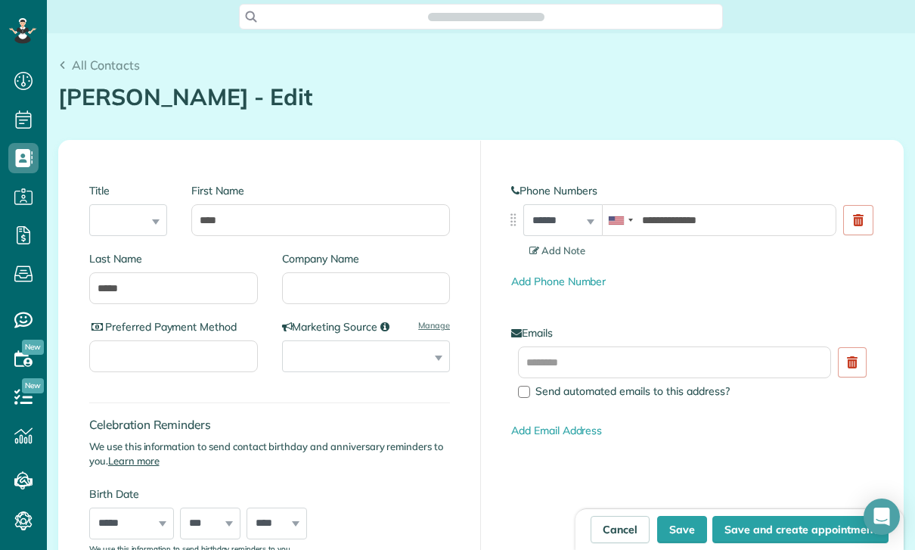
scroll to position [7, 7]
click at [114, 283] on input "*****" at bounding box center [173, 288] width 169 height 32
click at [95, 287] on input "*****" at bounding box center [173, 288] width 169 height 32
click at [92, 291] on input "*****" at bounding box center [173, 288] width 169 height 32
click at [285, 221] on input "****" at bounding box center [320, 220] width 259 height 32
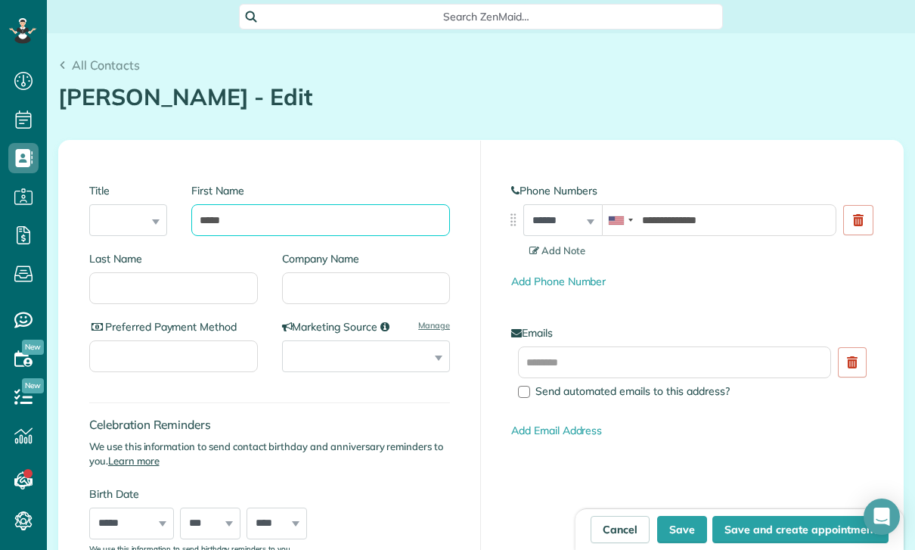
paste input "******"
type input "**********"
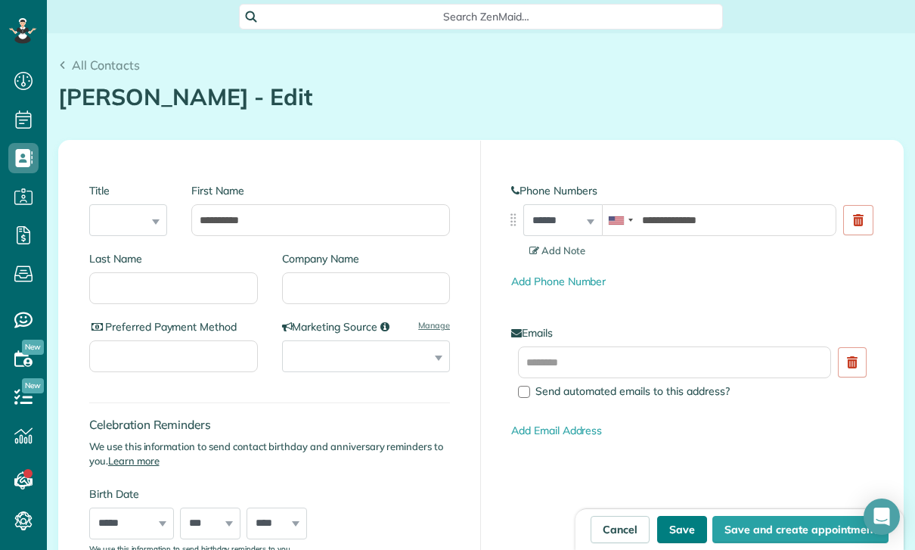
click at [687, 531] on button "Save" at bounding box center [682, 529] width 50 height 27
type input "**********"
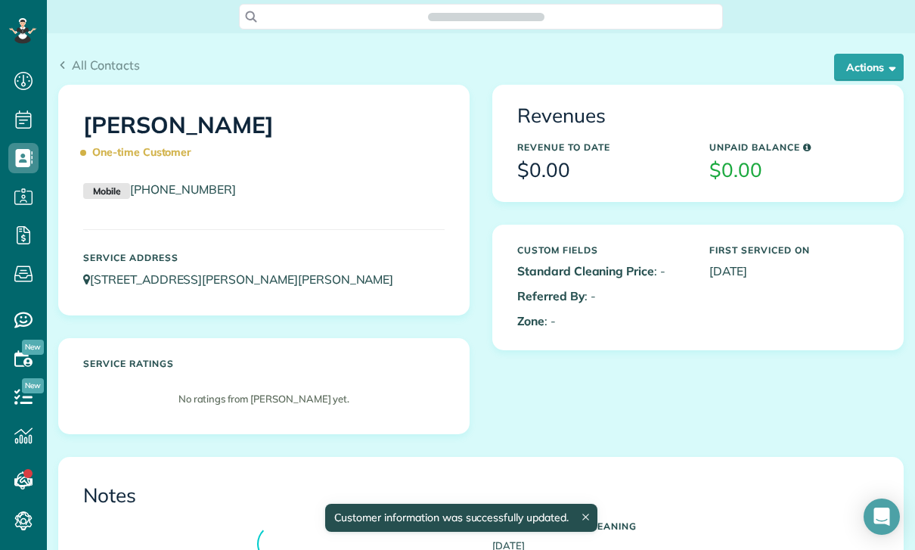
scroll to position [7, 7]
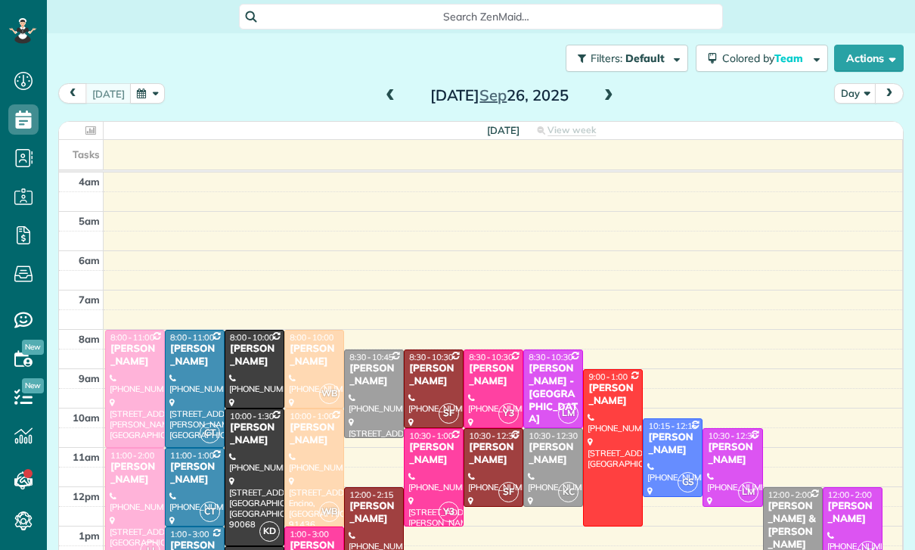
scroll to position [119, 0]
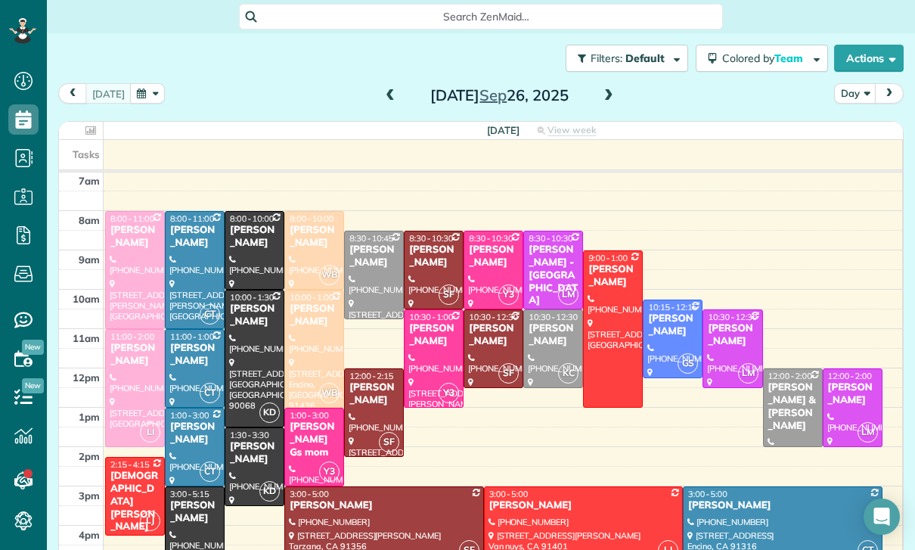
click at [611, 93] on span at bounding box center [608, 96] width 17 height 14
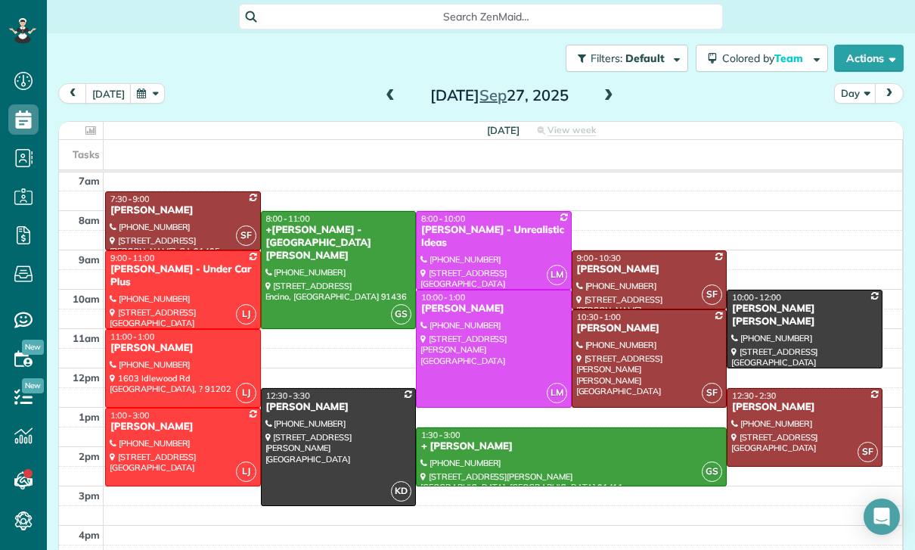
click at [146, 101] on button "button" at bounding box center [147, 93] width 35 height 20
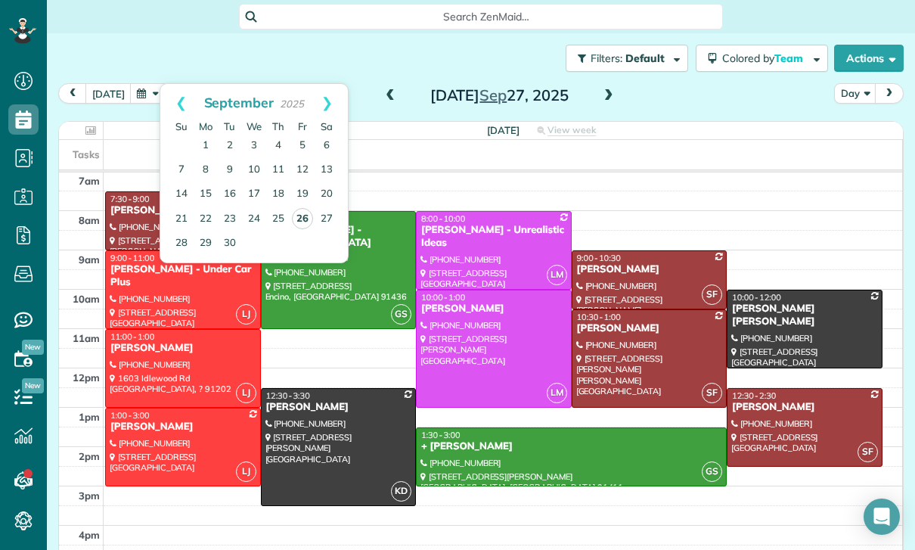
click at [299, 220] on link "26" at bounding box center [302, 218] width 21 height 21
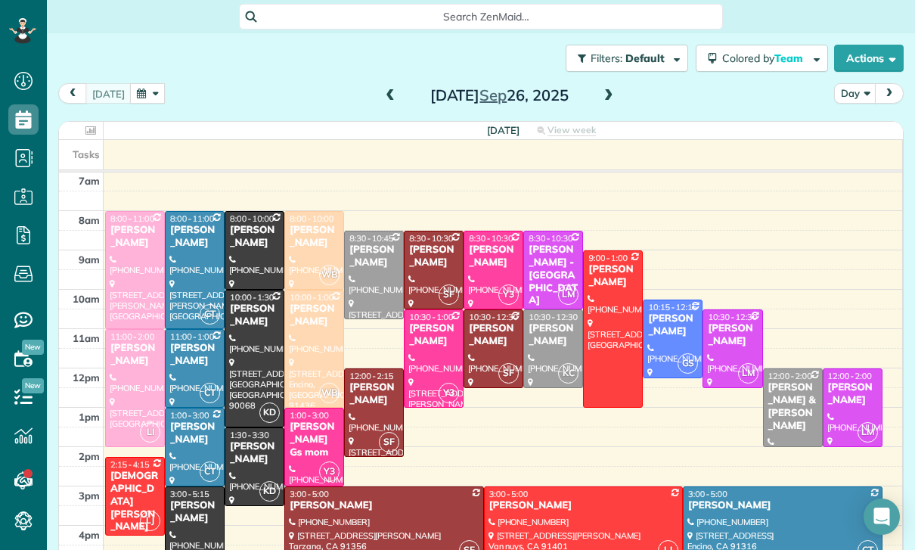
click at [246, 345] on div at bounding box center [254, 358] width 58 height 136
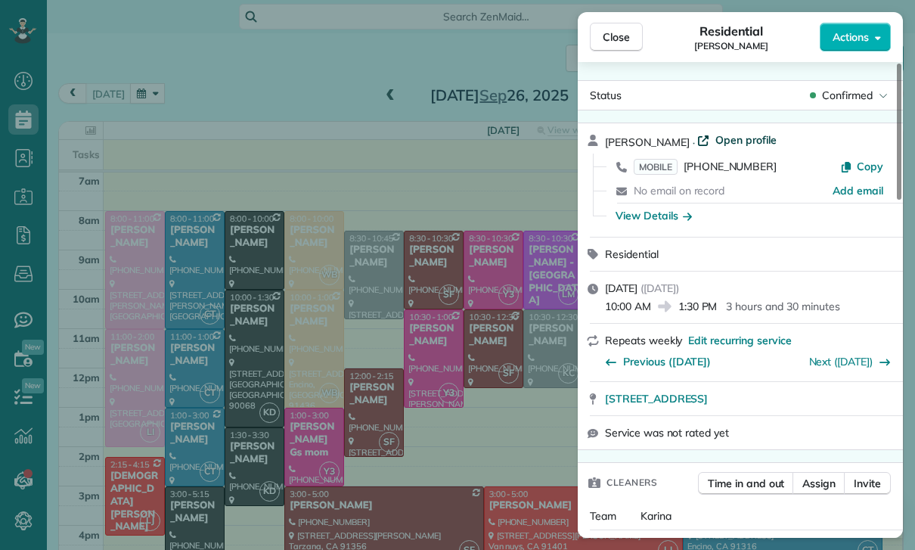
click at [729, 137] on span "Open profile" at bounding box center [745, 139] width 61 height 15
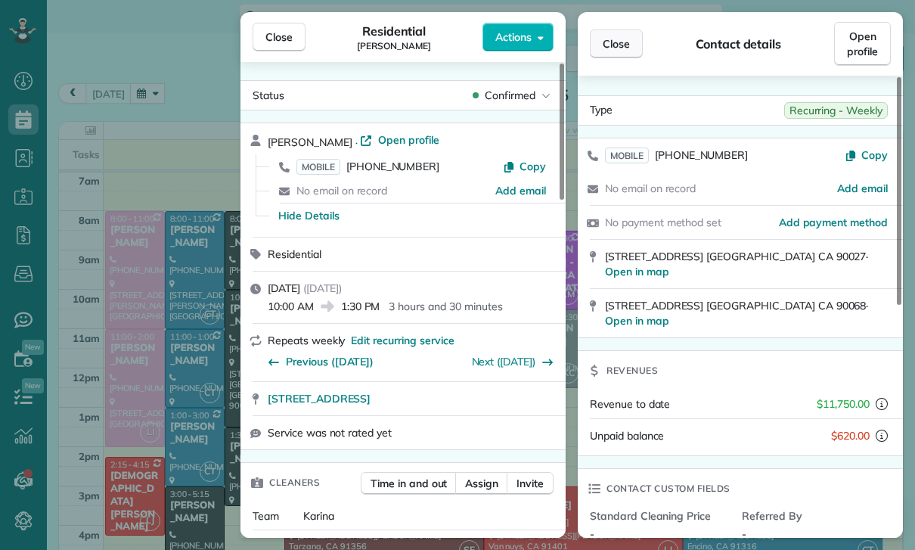
click at [627, 32] on button "Close" at bounding box center [616, 43] width 53 height 29
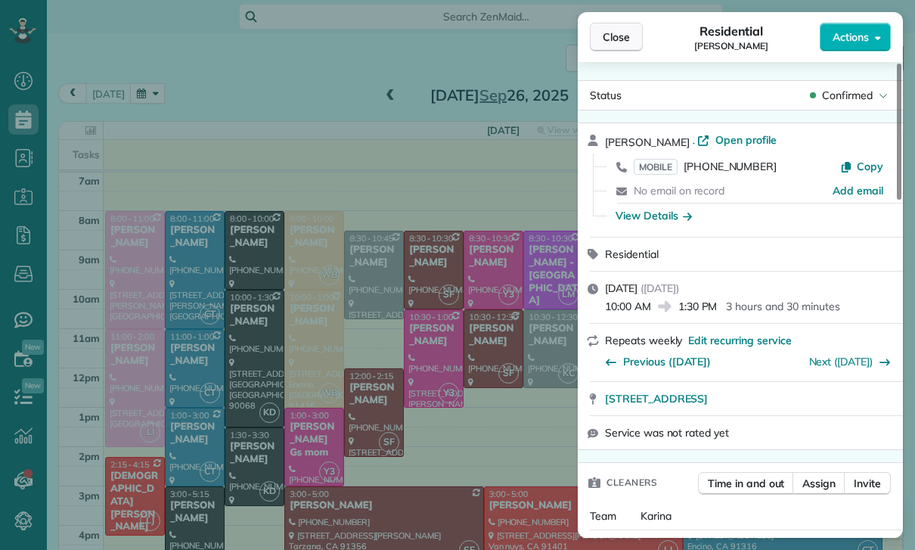
click at [617, 33] on span "Close" at bounding box center [615, 36] width 27 height 15
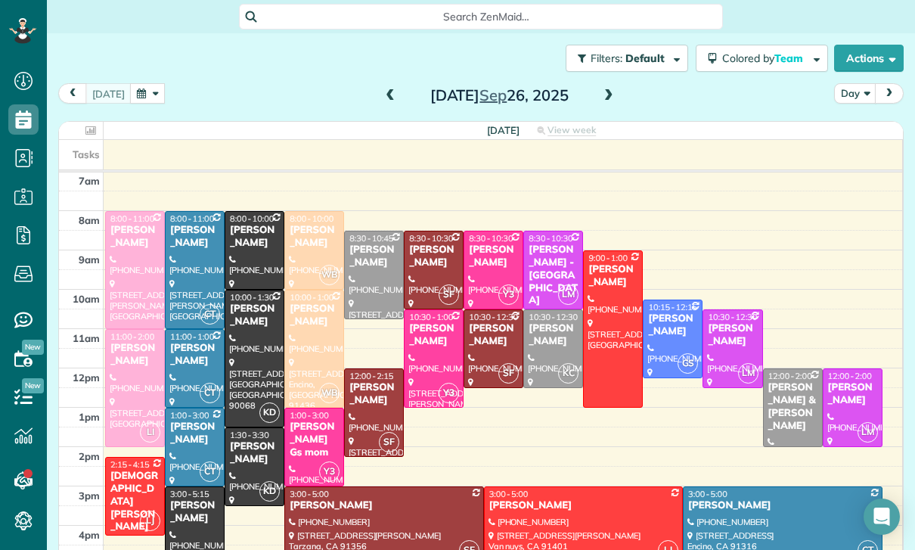
click at [144, 96] on button "button" at bounding box center [147, 93] width 35 height 20
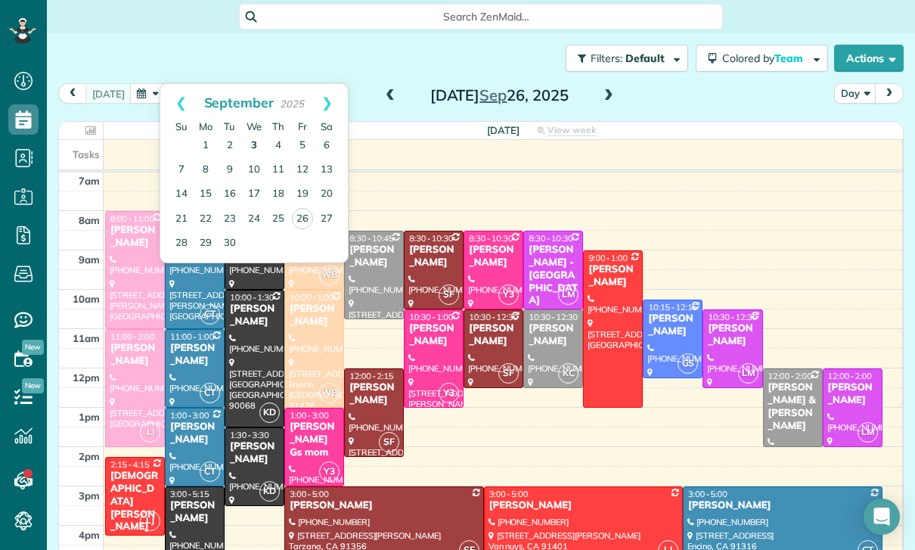
click at [258, 144] on link "3" at bounding box center [254, 146] width 24 height 24
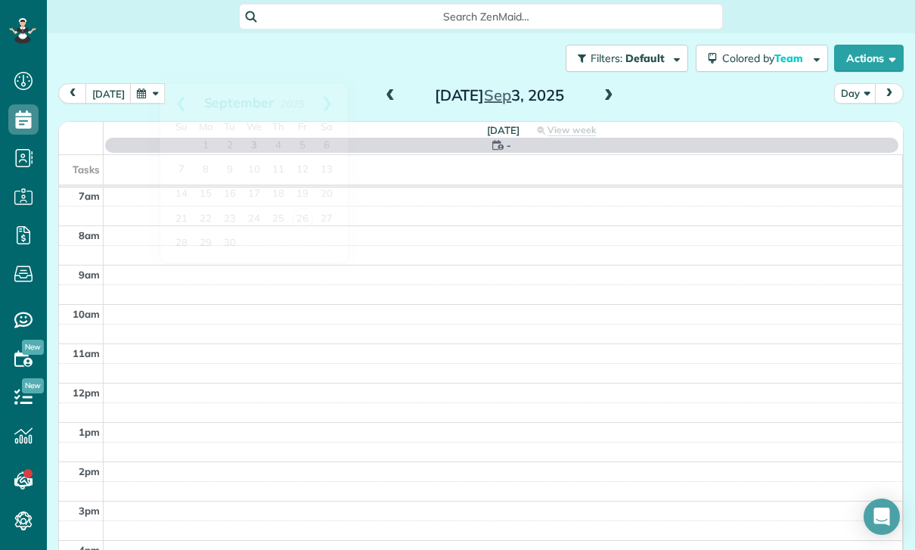
scroll to position [119, 0]
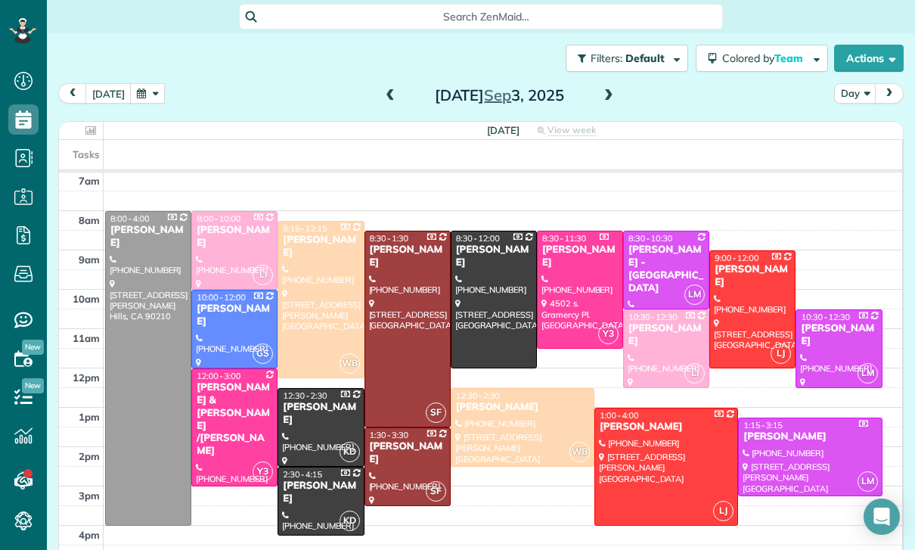
click at [231, 404] on div "Joanne & michael Siracusano /Mary Londino" at bounding box center [234, 419] width 77 height 76
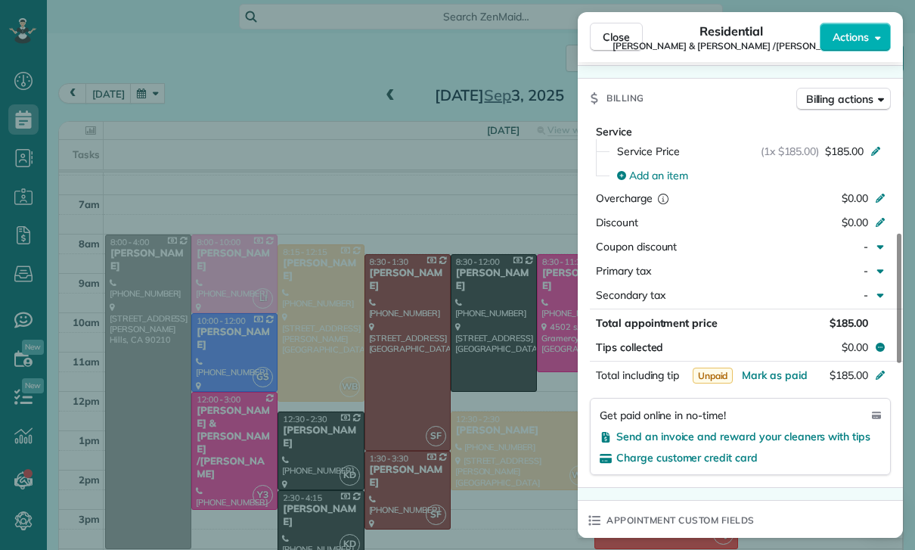
scroll to position [119, 0]
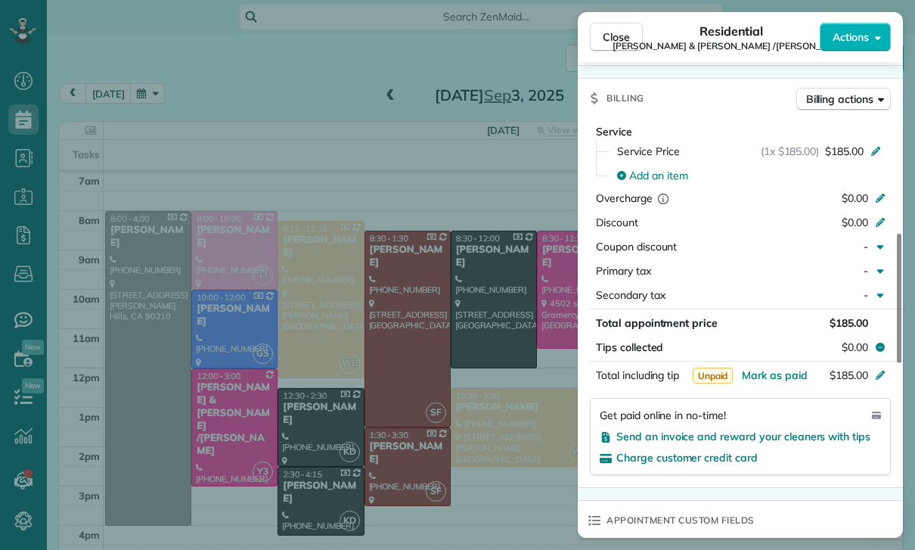
click at [136, 94] on div "Close Residential Joanne & michael Siracusano /Mary Londino Actions Status Yet …" at bounding box center [457, 275] width 915 height 550
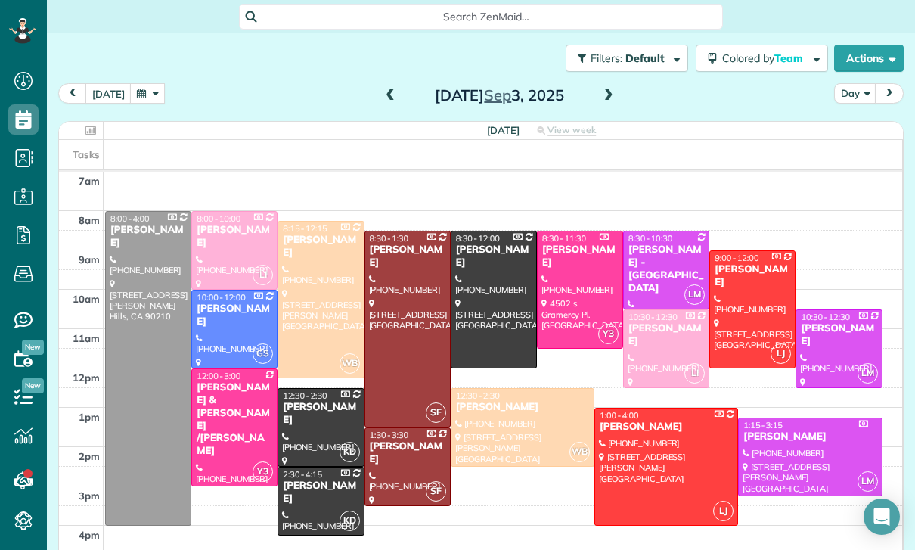
click at [147, 98] on button "button" at bounding box center [147, 93] width 35 height 20
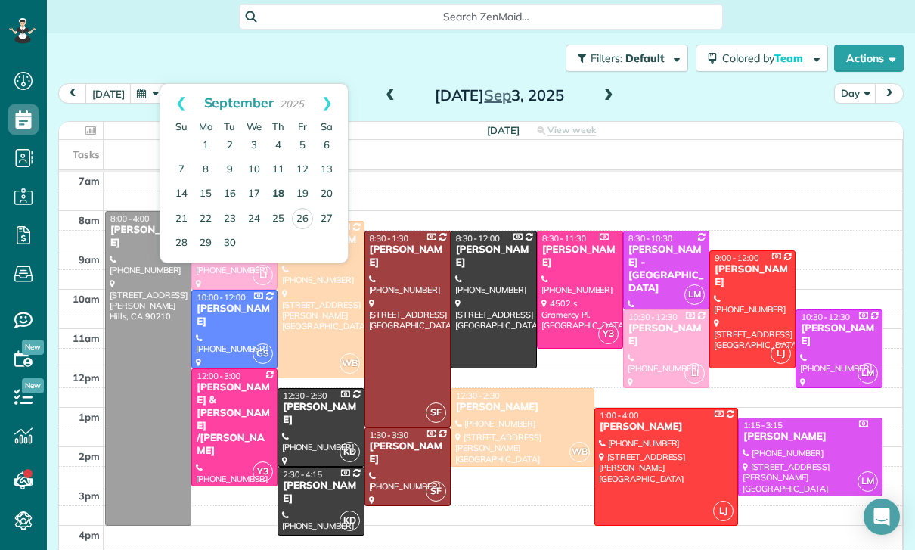
click at [278, 189] on link "18" at bounding box center [278, 194] width 24 height 24
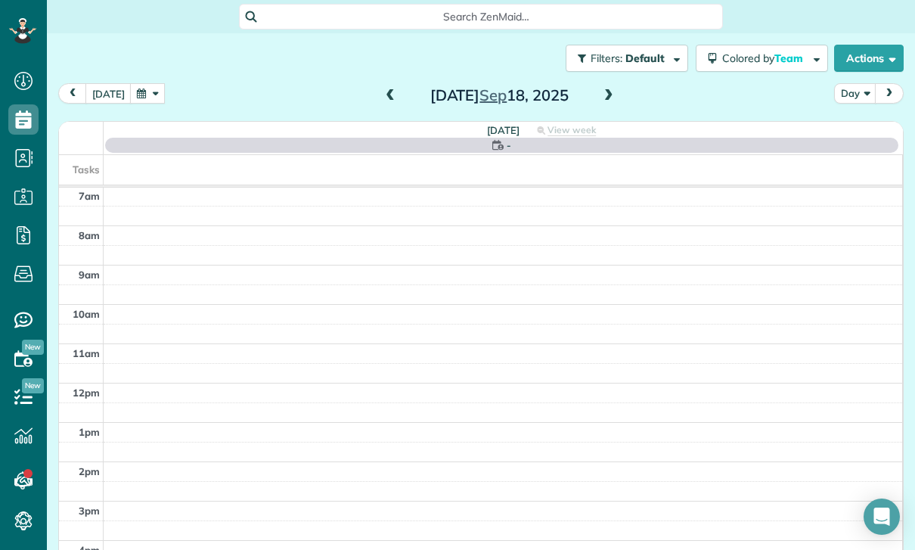
scroll to position [119, 0]
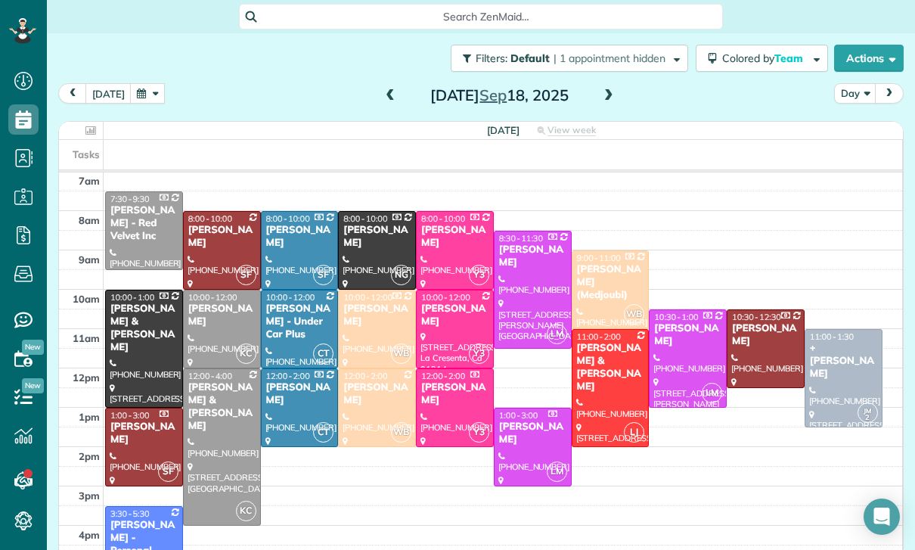
click at [605, 95] on span at bounding box center [608, 96] width 17 height 14
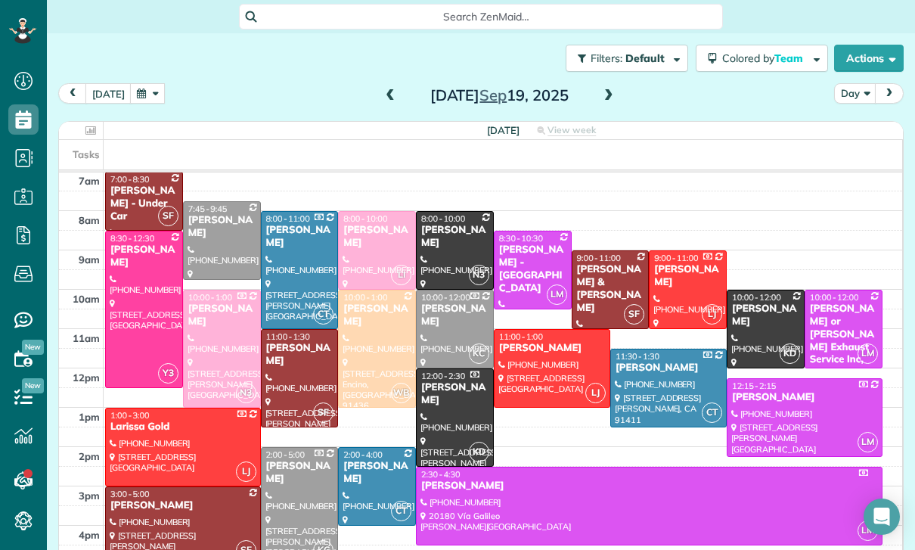
click at [141, 88] on button "button" at bounding box center [147, 93] width 35 height 20
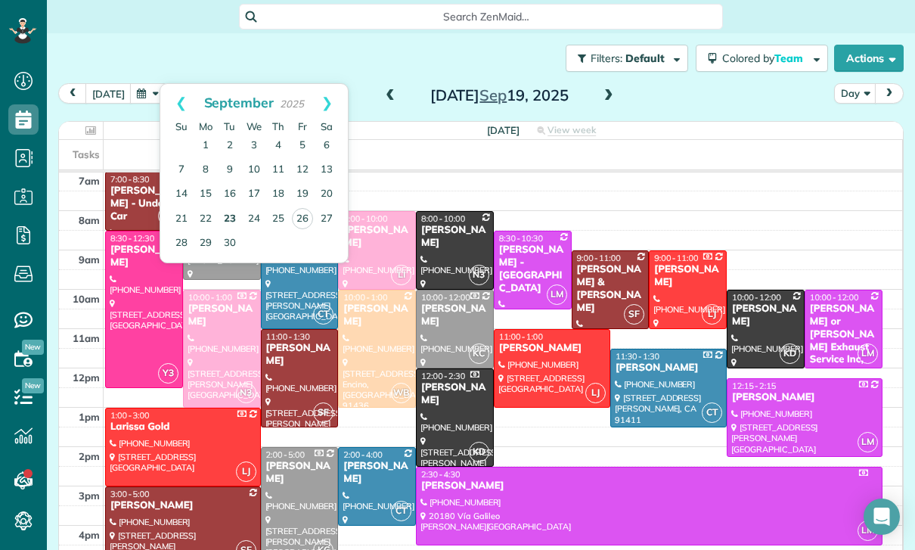
click at [226, 225] on link "23" at bounding box center [230, 219] width 24 height 24
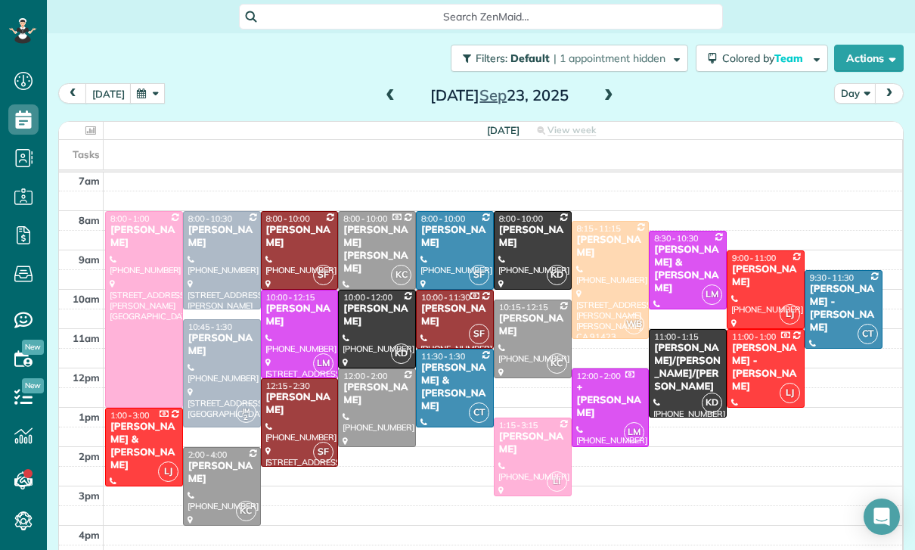
click at [142, 92] on button "button" at bounding box center [147, 93] width 35 height 20
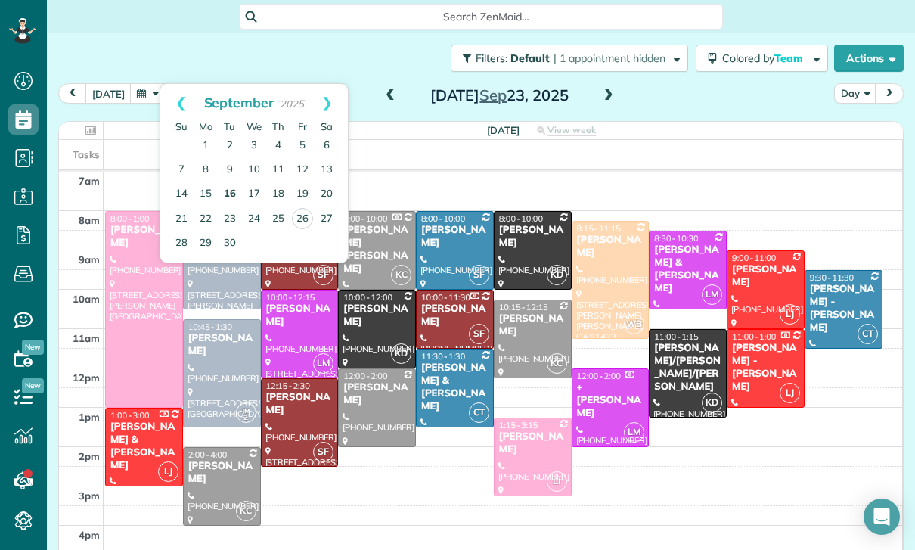
click at [230, 199] on link "16" at bounding box center [230, 194] width 24 height 24
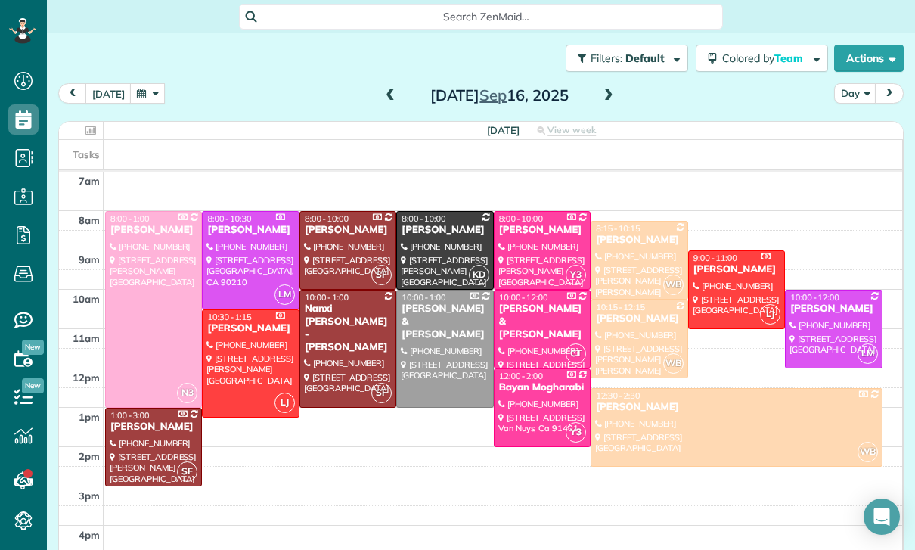
click at [627, 247] on div at bounding box center [638, 259] width 95 height 77
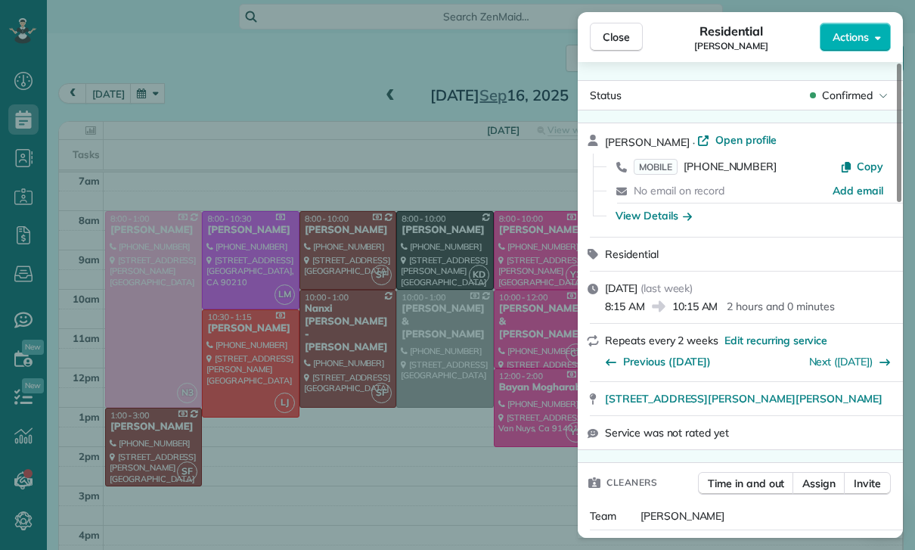
click at [355, 342] on div "Close Residential Paul Wilamoski Actions Status Confirmed Paul Wilamoski · Open…" at bounding box center [457, 275] width 915 height 550
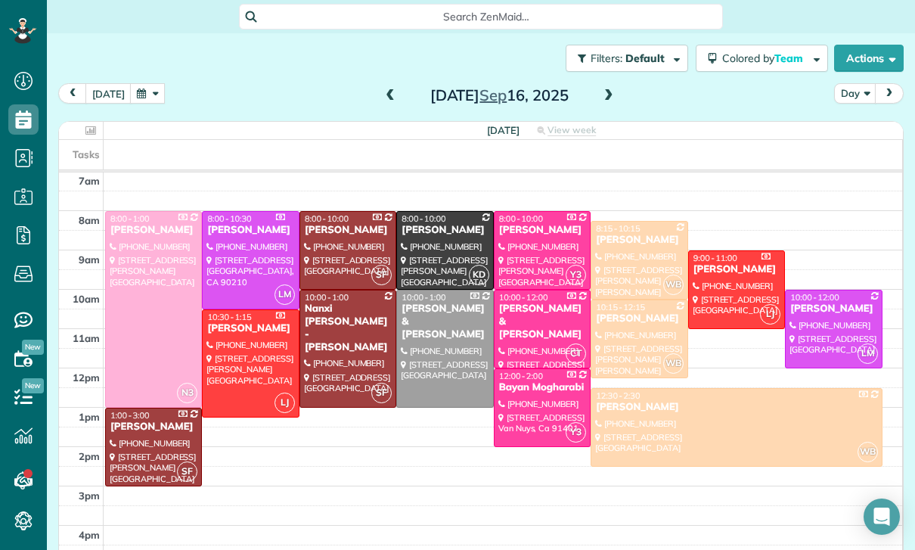
click at [146, 98] on button "button" at bounding box center [147, 93] width 35 height 20
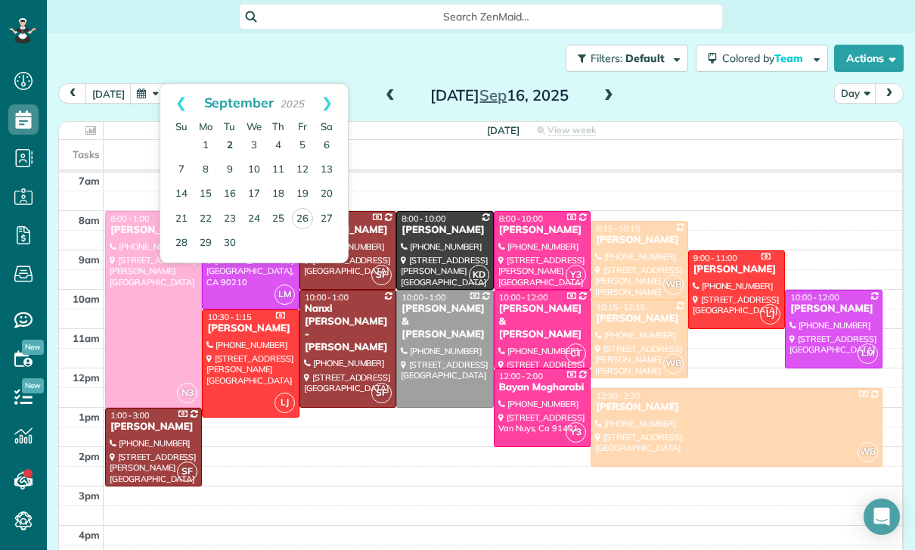
click at [230, 144] on link "2" at bounding box center [230, 146] width 24 height 24
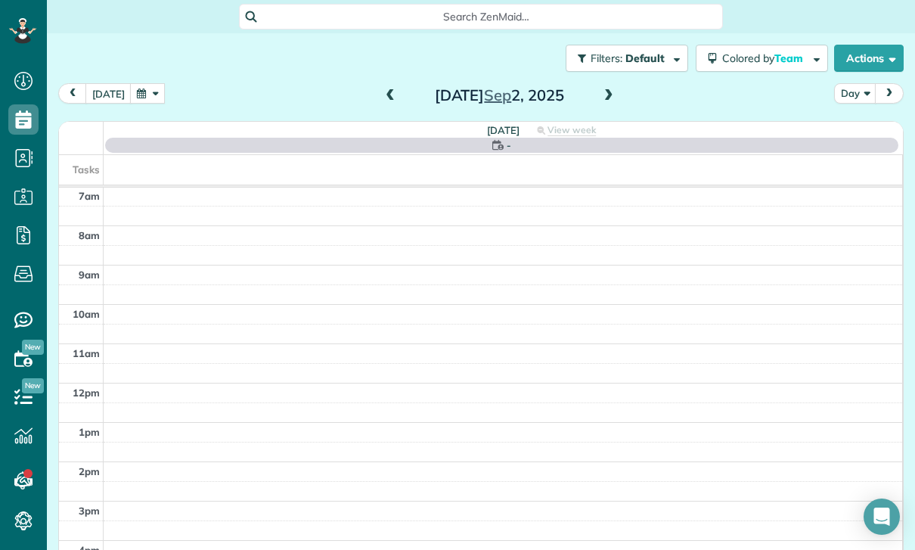
scroll to position [119, 0]
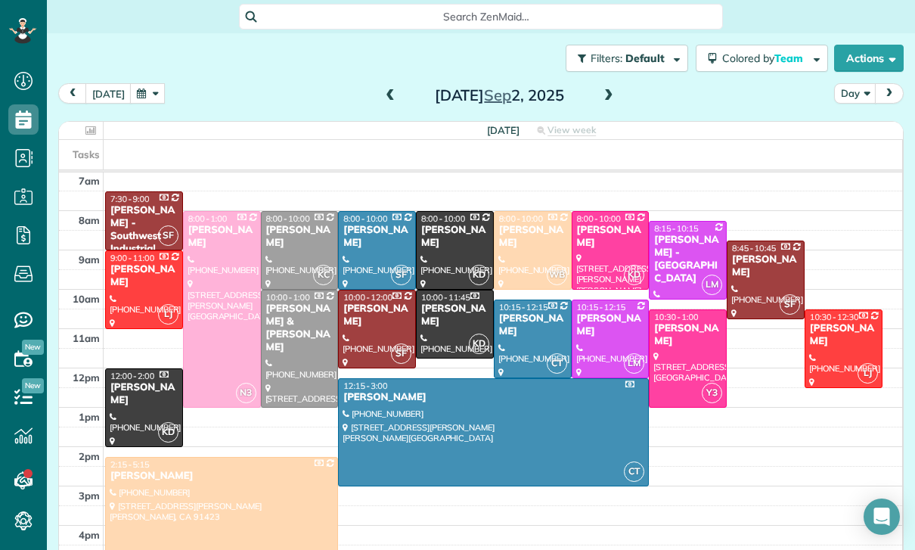
click at [150, 99] on button "button" at bounding box center [147, 93] width 35 height 20
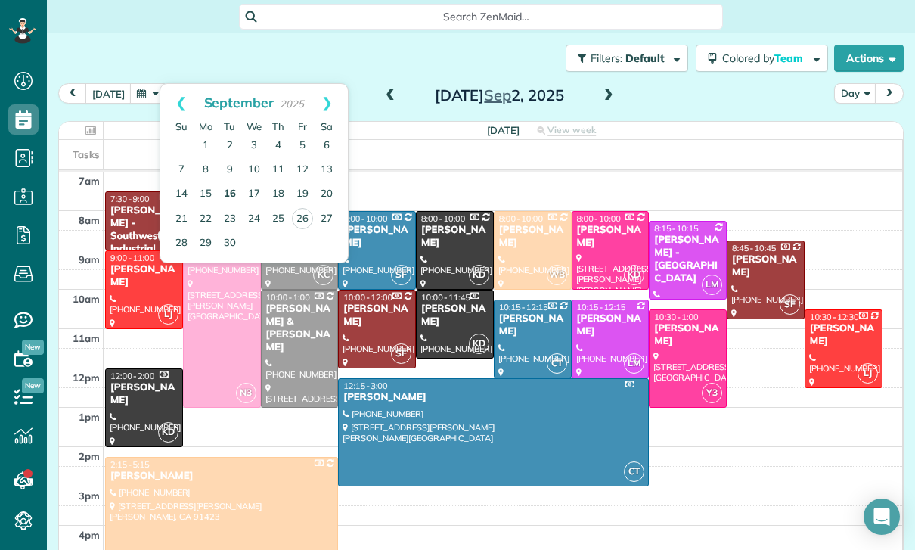
click at [226, 193] on link "16" at bounding box center [230, 194] width 24 height 24
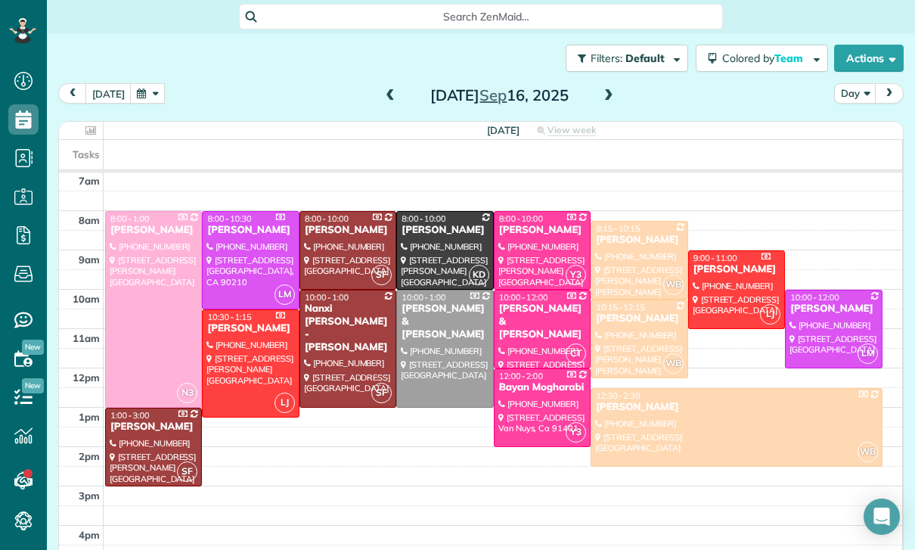
click at [142, 96] on button "button" at bounding box center [147, 93] width 35 height 20
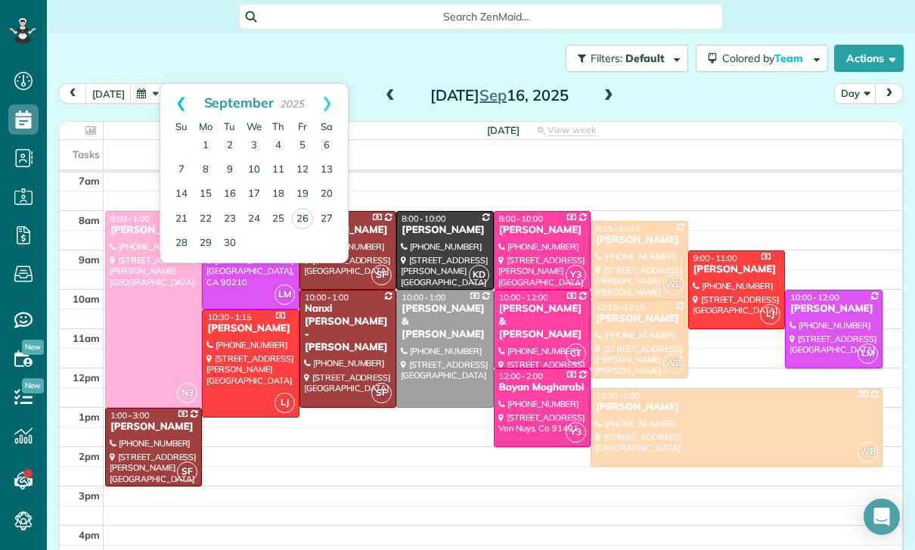
click at [175, 103] on link "Prev" at bounding box center [181, 103] width 42 height 38
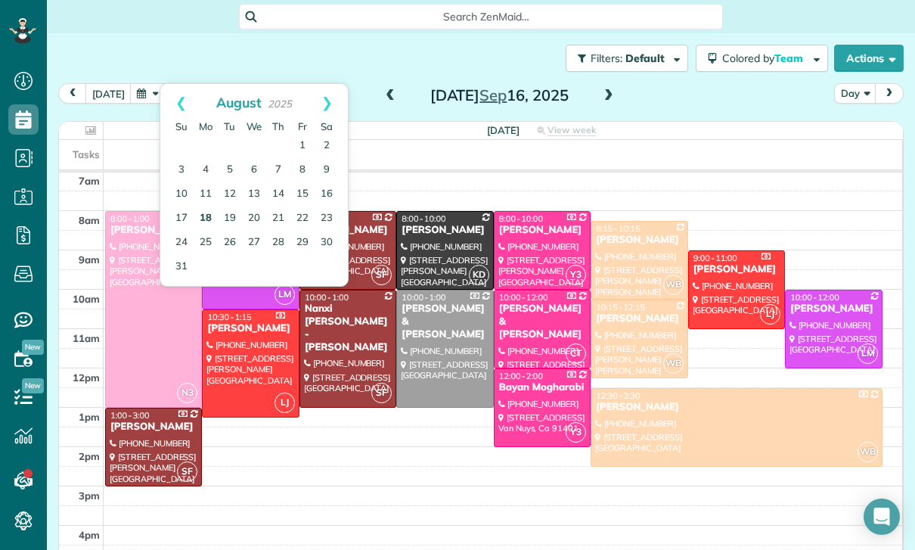
click at [206, 215] on link "18" at bounding box center [206, 218] width 24 height 24
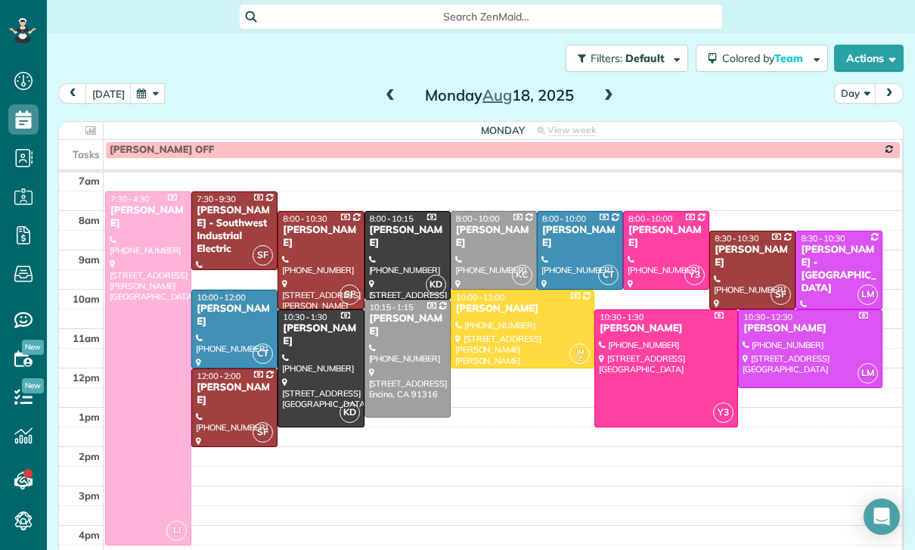
click at [652, 253] on div at bounding box center [666, 250] width 85 height 77
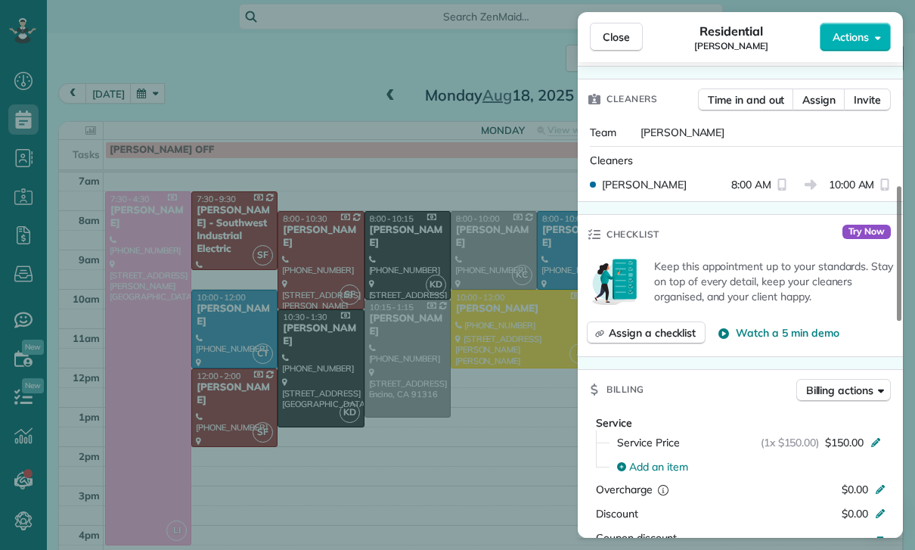
scroll to position [559, 0]
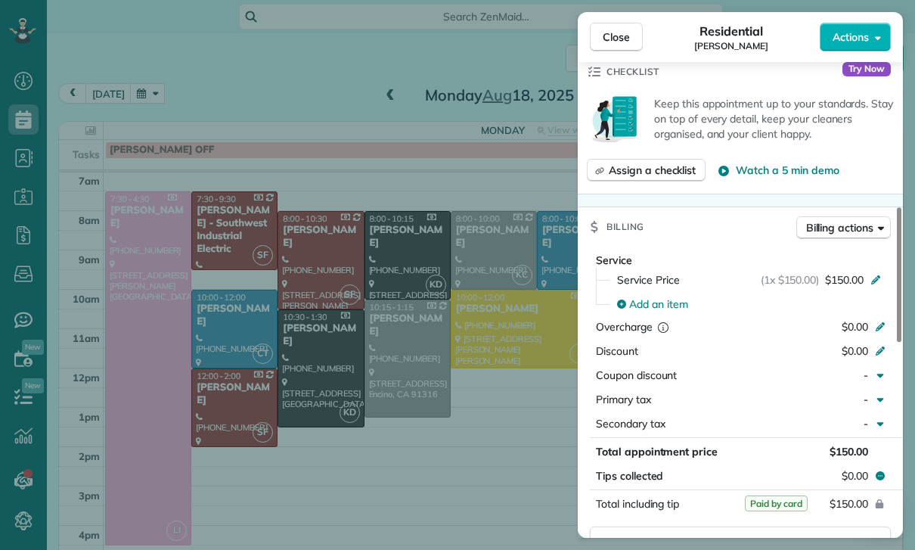
click at [477, 410] on div "Close Residential Brittany Breslauer Actions Status Confirmed Brittany Breslaue…" at bounding box center [457, 275] width 915 height 550
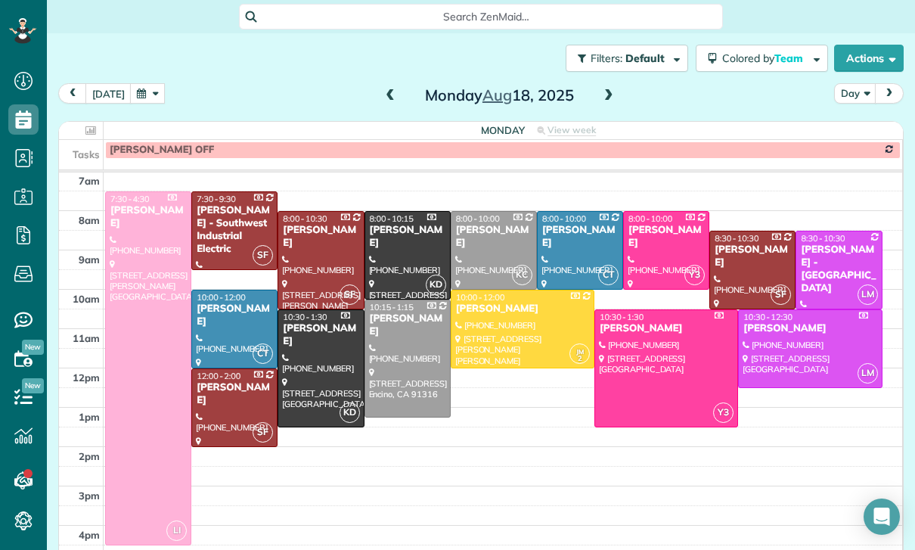
click at [149, 99] on button "button" at bounding box center [147, 93] width 35 height 20
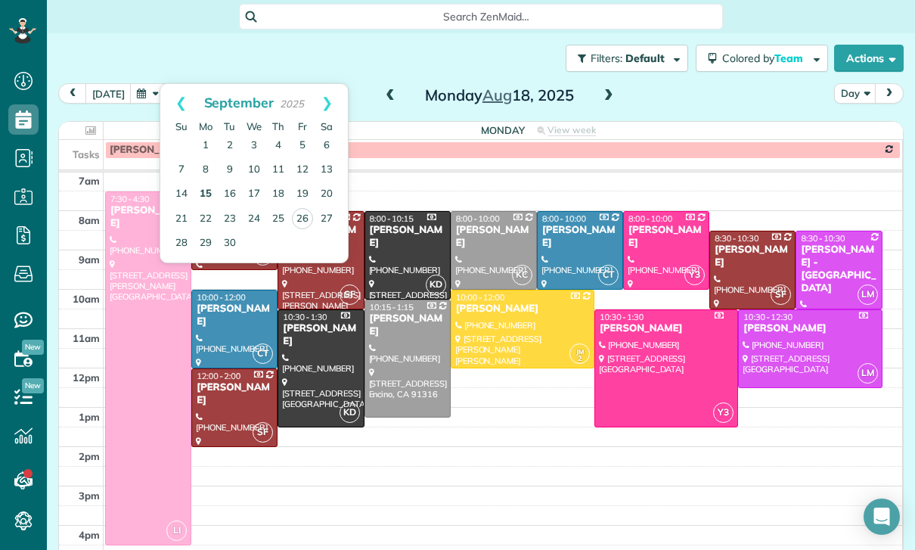
click at [203, 194] on link "15" at bounding box center [206, 194] width 24 height 24
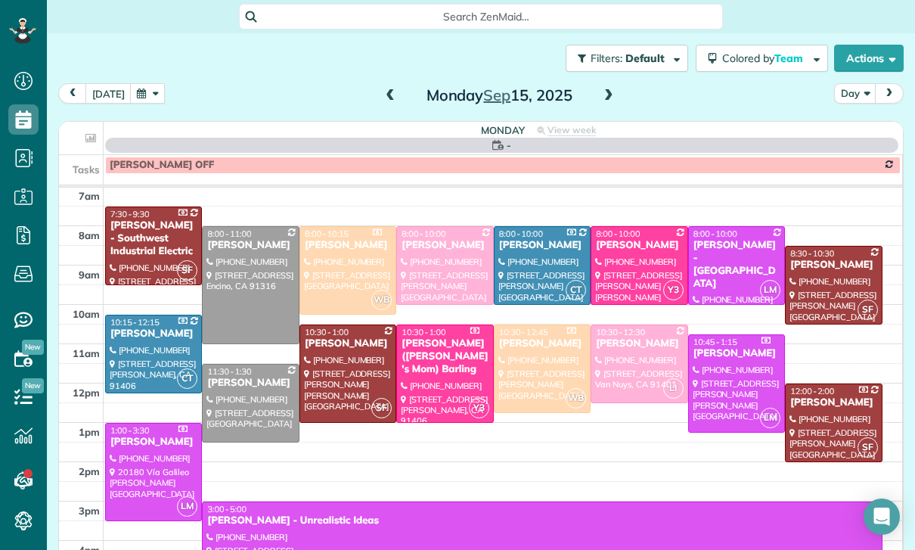
scroll to position [119, 0]
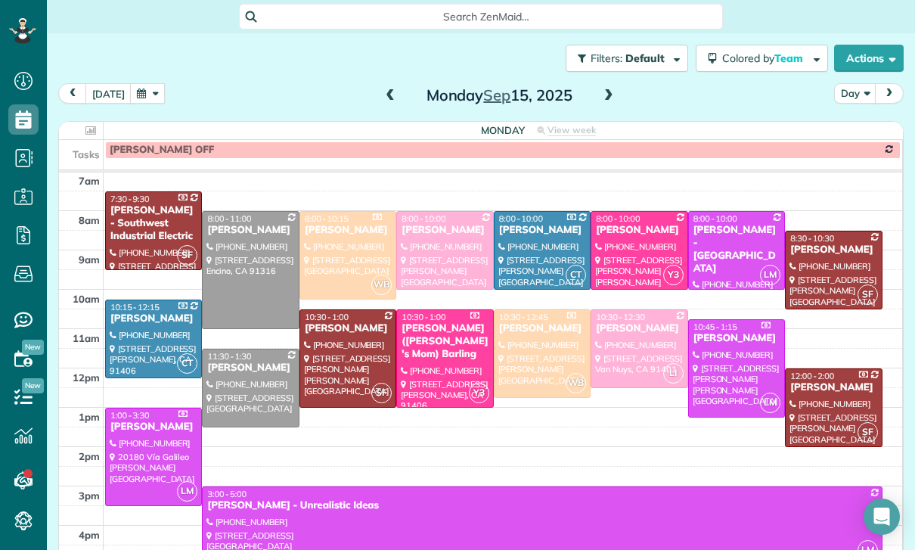
click at [633, 240] on div at bounding box center [638, 250] width 95 height 77
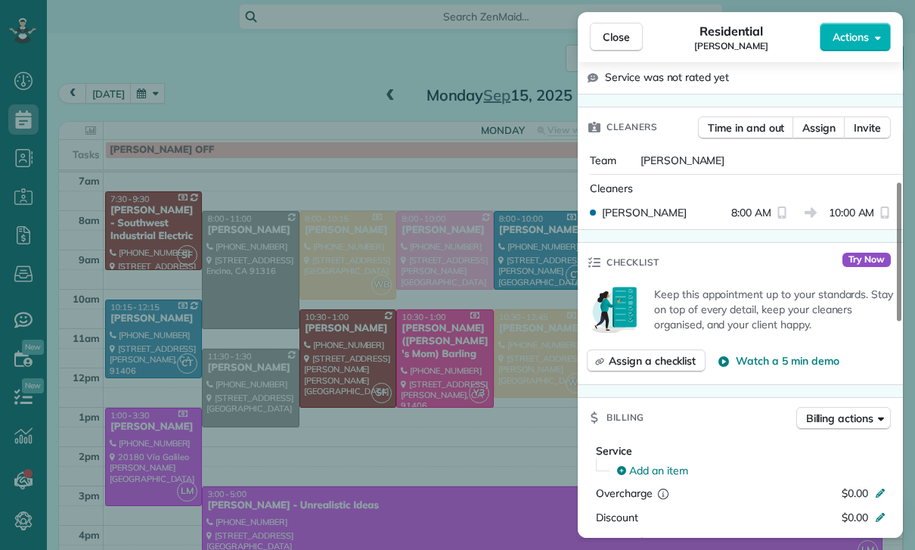
scroll to position [575, 0]
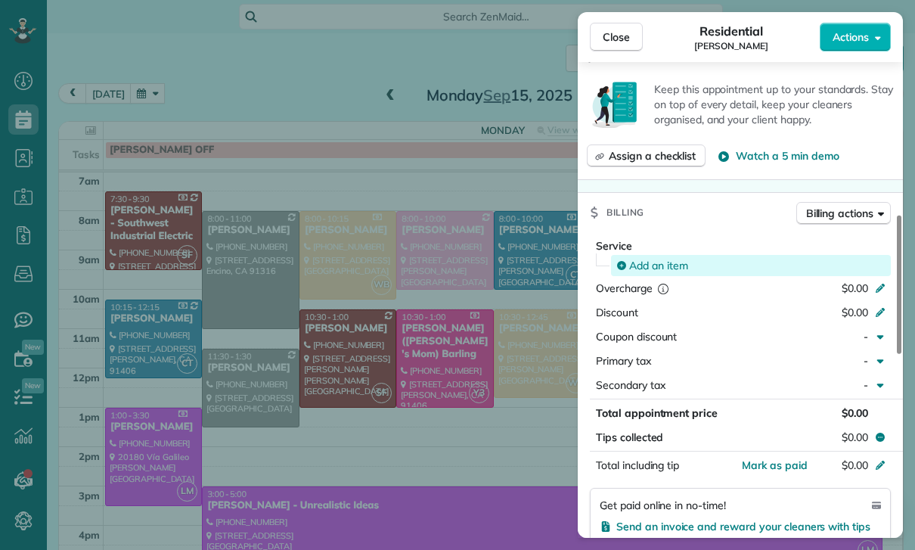
click at [652, 258] on span "Add an item" at bounding box center [658, 265] width 59 height 15
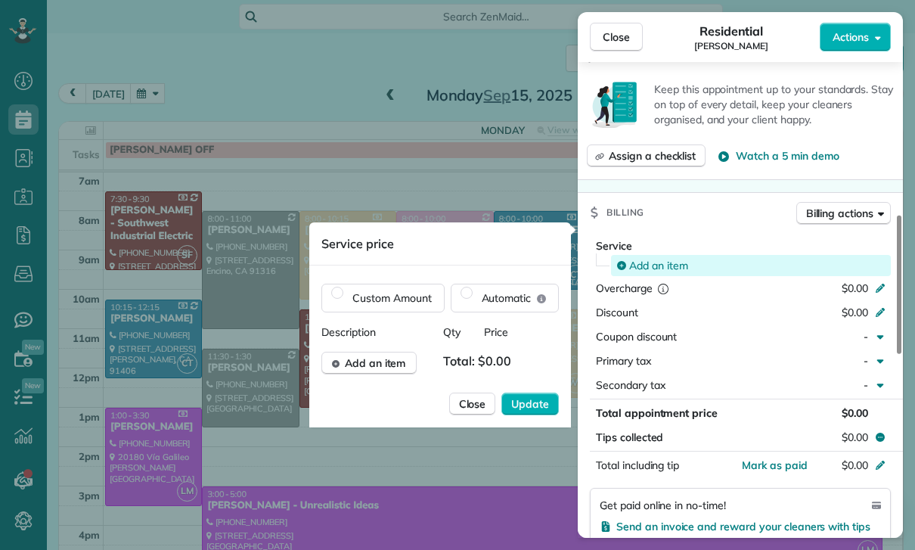
click at [705, 330] on button "Coupon discount -" at bounding box center [740, 336] width 301 height 21
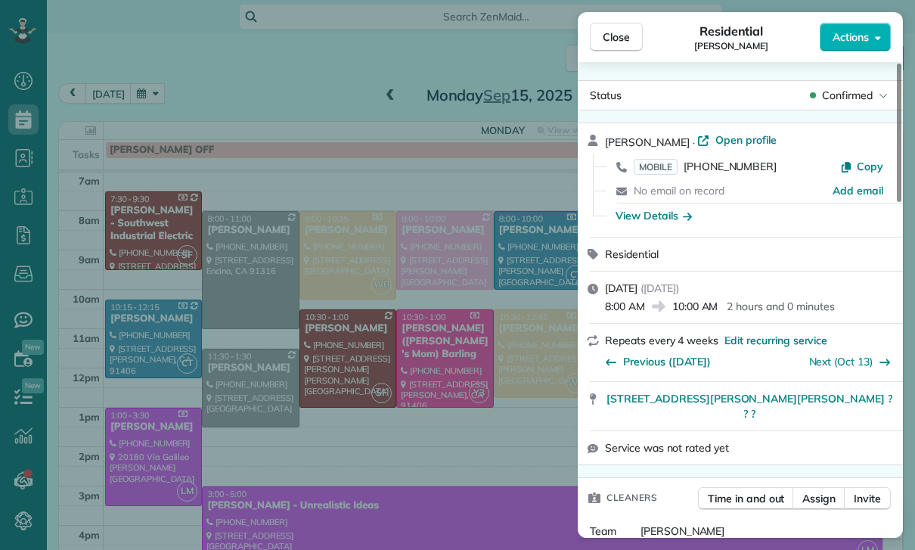
scroll to position [0, 0]
click at [748, 141] on span "Open profile" at bounding box center [745, 139] width 61 height 15
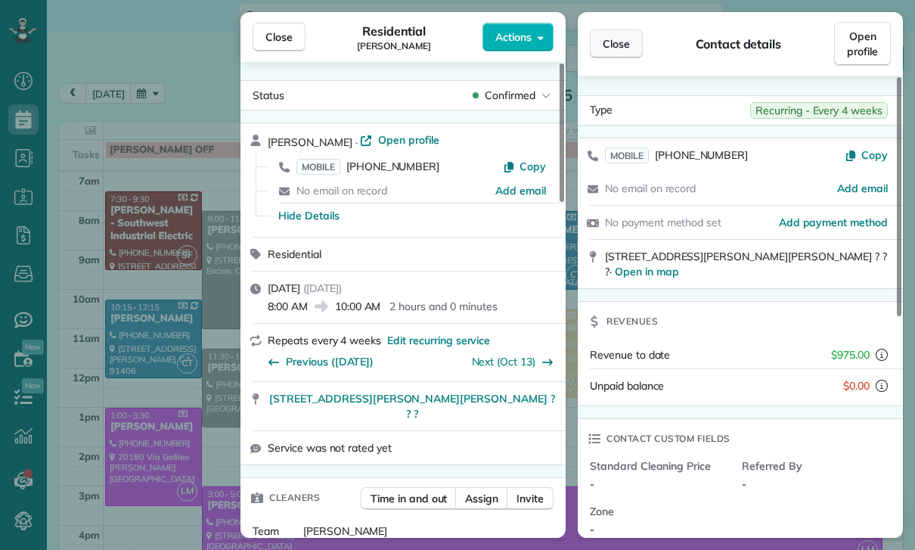
click at [627, 39] on span "Close" at bounding box center [615, 43] width 27 height 15
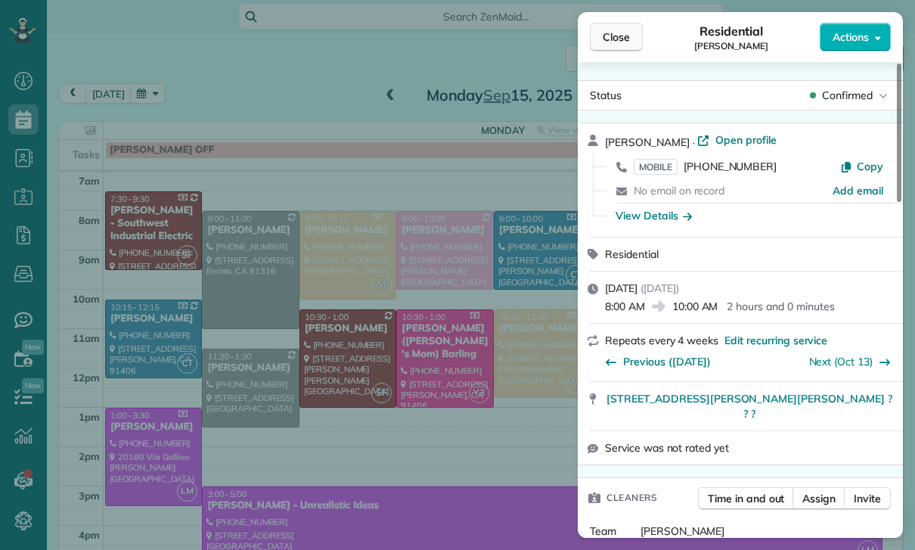
click at [609, 35] on span "Close" at bounding box center [615, 36] width 27 height 15
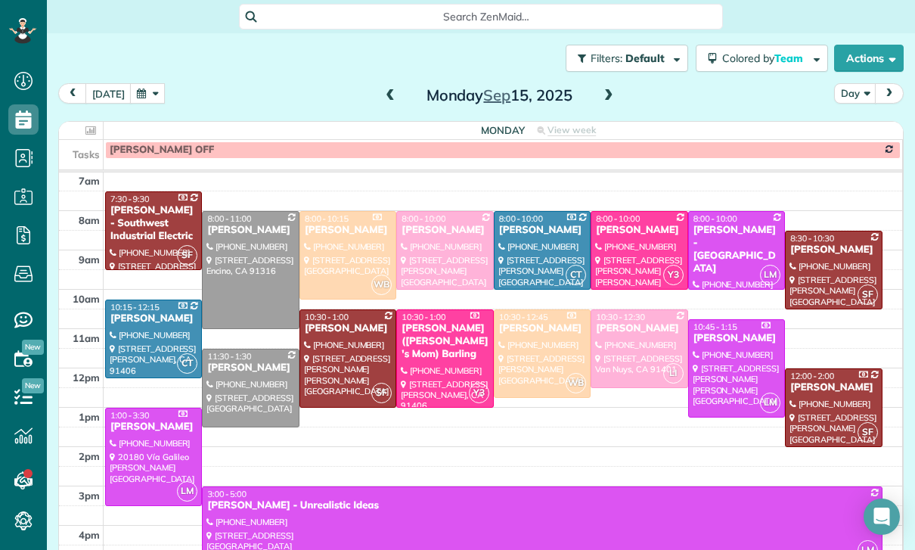
click at [153, 94] on button "button" at bounding box center [147, 93] width 35 height 20
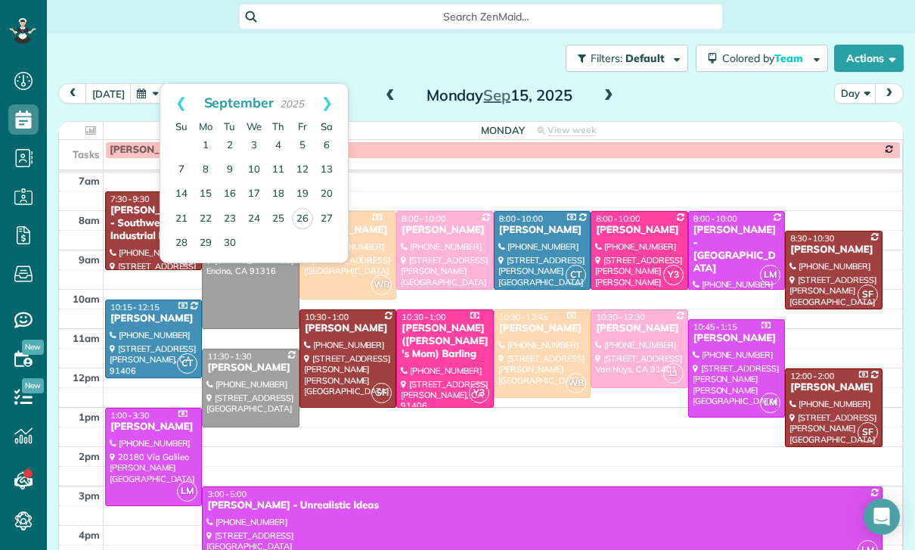
click at [629, 228] on div "Brittany Breslauer" at bounding box center [639, 230] width 88 height 13
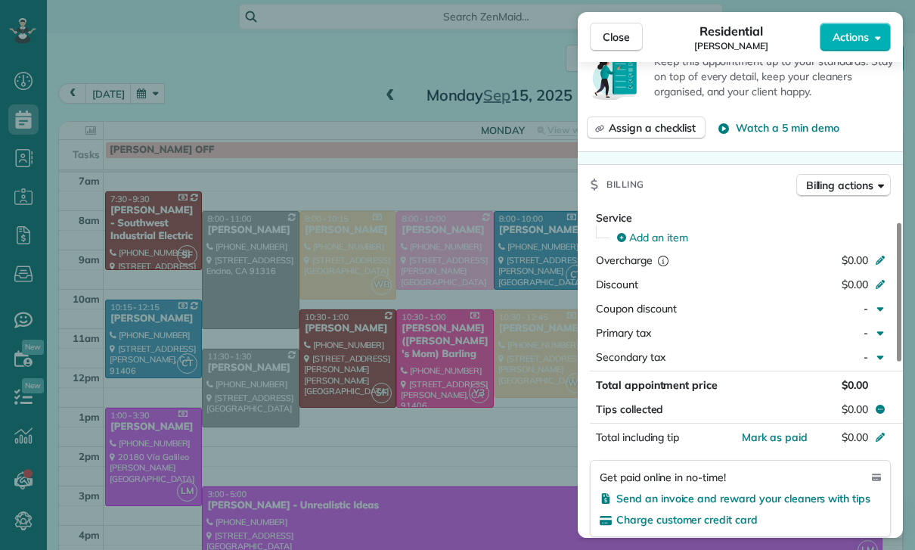
scroll to position [604, 0]
click at [463, 317] on div "Close Residential Brittany Breslauer Actions Status Confirmed Brittany Breslaue…" at bounding box center [457, 275] width 915 height 550
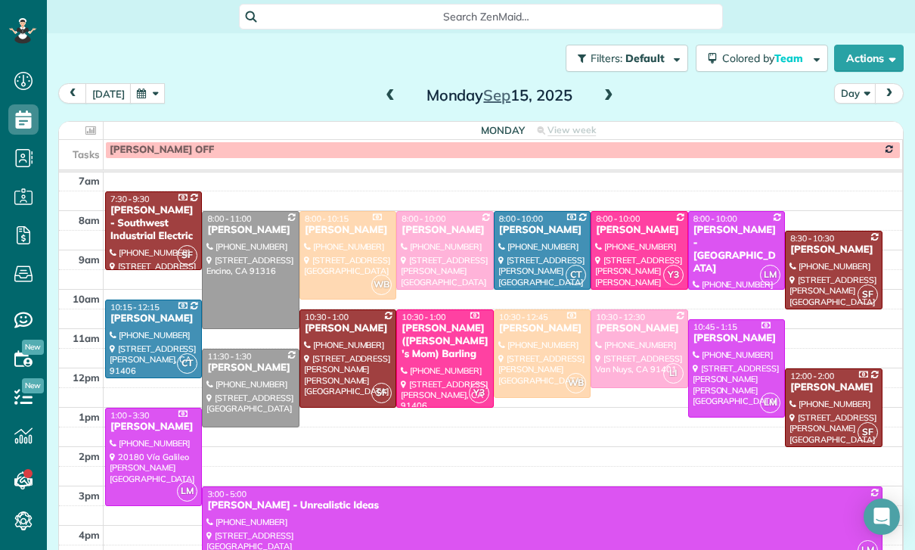
click at [628, 240] on div at bounding box center [638, 250] width 95 height 77
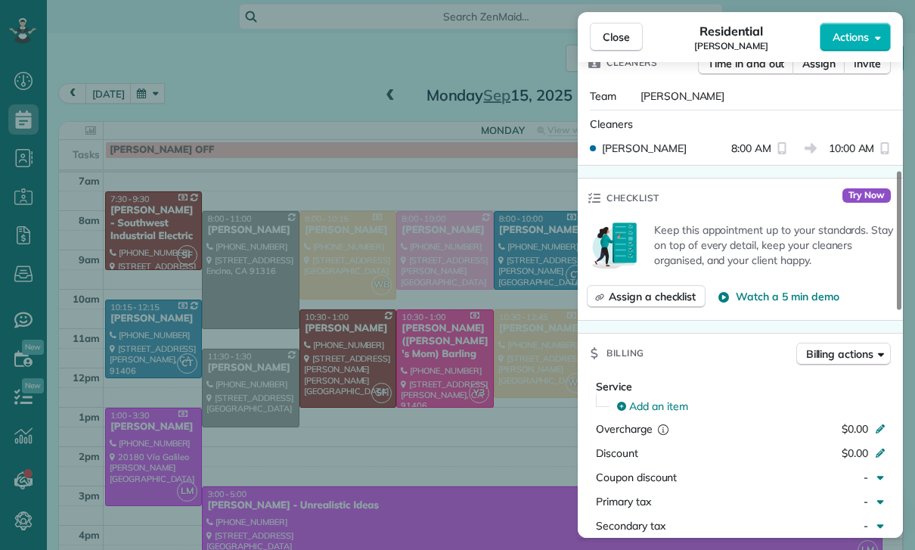
scroll to position [578, 0]
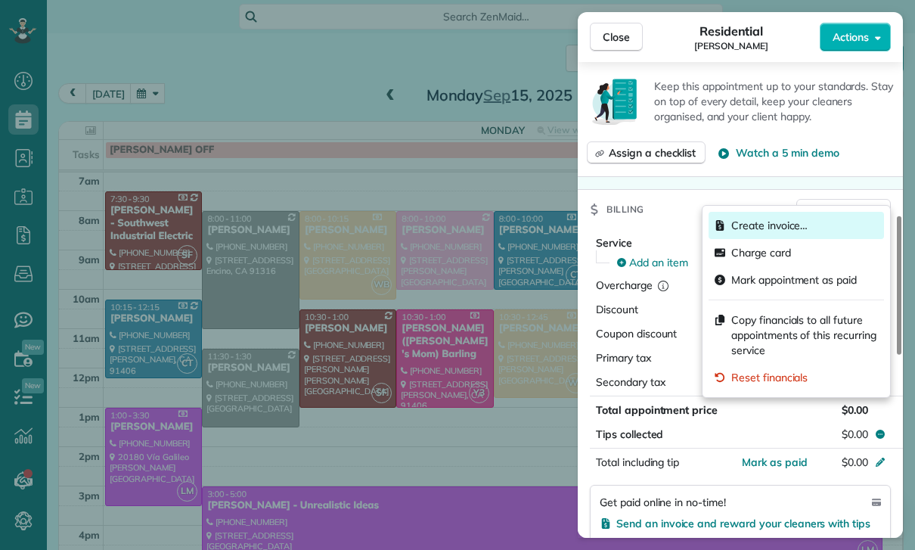
click at [783, 218] on span "Create invoice…" at bounding box center [804, 225] width 147 height 15
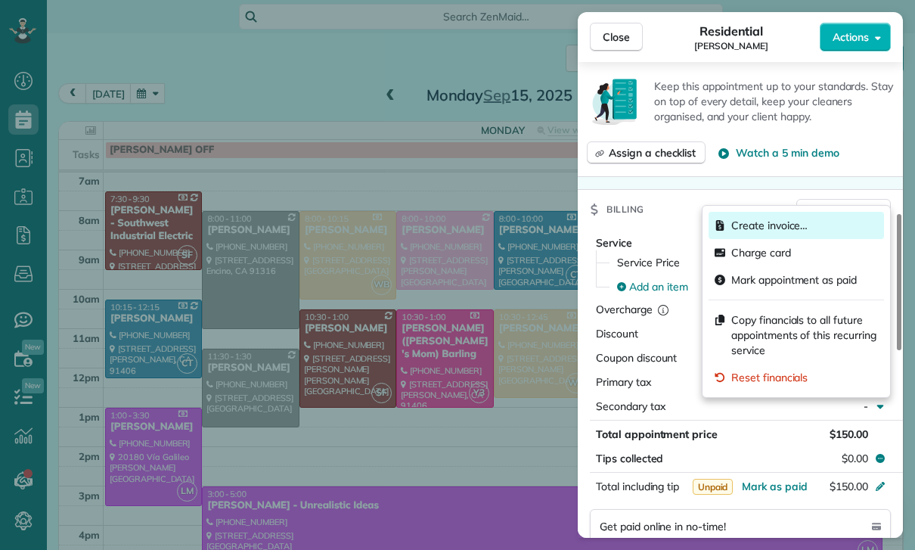
click at [771, 221] on span "Create invoice…" at bounding box center [804, 225] width 147 height 15
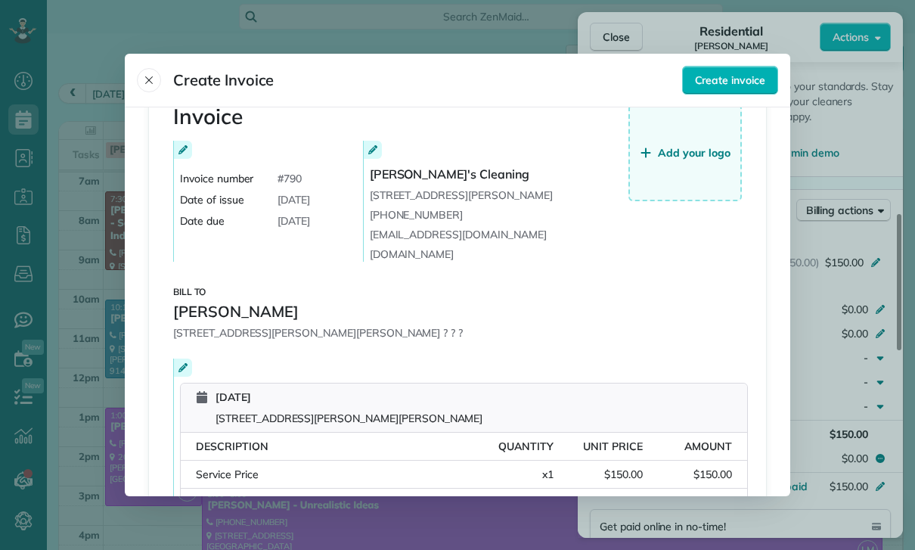
scroll to position [57, 0]
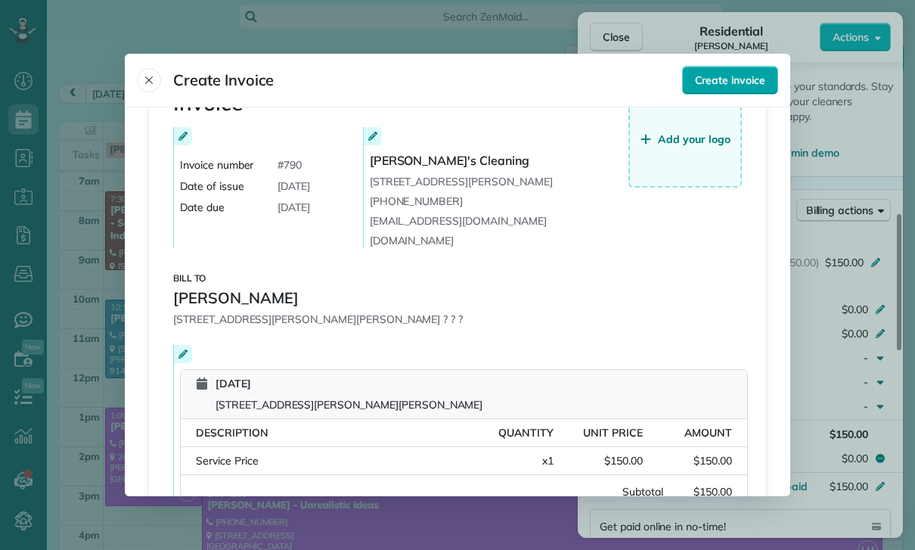
click at [721, 73] on span "Create invoice" at bounding box center [730, 80] width 70 height 15
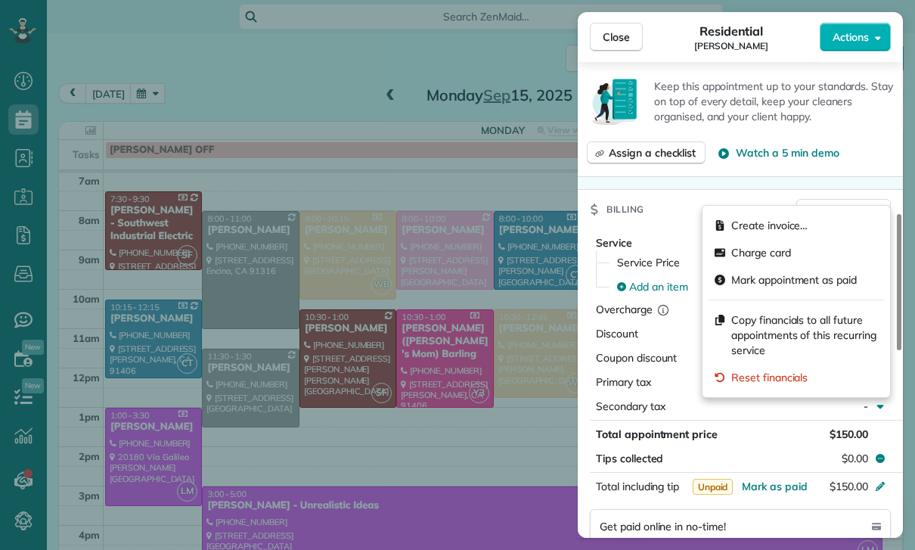
click at [512, 423] on html "Dashboard Scheduling Calendar View List View Dispatch View - Weekly scheduling …" at bounding box center [457, 284] width 915 height 568
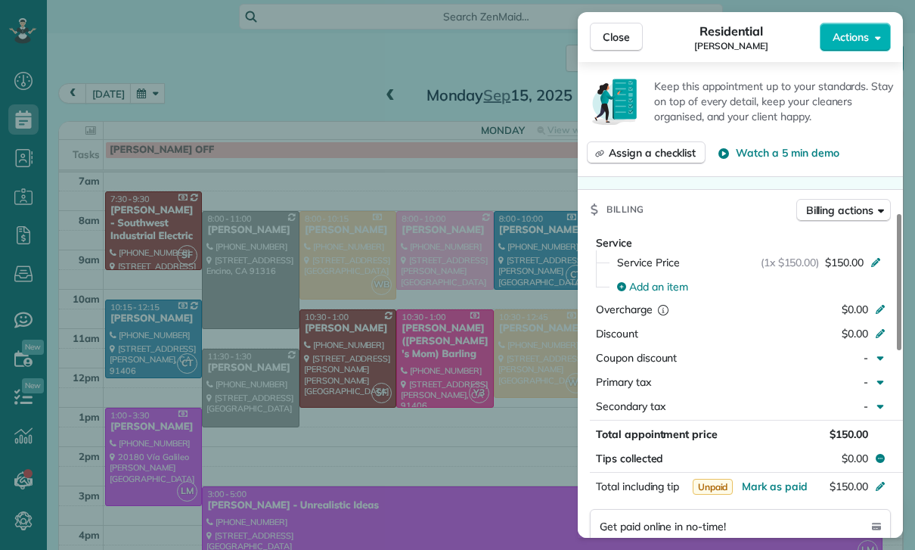
click at [18, 128] on html "Dashboard Scheduling Calendar View List View Dispatch View - Weekly scheduling …" at bounding box center [457, 284] width 915 height 568
click at [24, 116] on html "Dashboard Scheduling Calendar View List View Dispatch View - Weekly scheduling …" at bounding box center [457, 284] width 915 height 568
click at [26, 120] on html "Dashboard Scheduling Calendar View List View Dispatch View - Weekly scheduling …" at bounding box center [457, 284] width 915 height 568
click at [29, 127] on html "Dashboard Scheduling Calendar View List View Dispatch View - Weekly scheduling …" at bounding box center [457, 284] width 915 height 568
click at [19, 131] on html "Dashboard Scheduling Calendar View List View Dispatch View - Weekly scheduling …" at bounding box center [457, 284] width 915 height 568
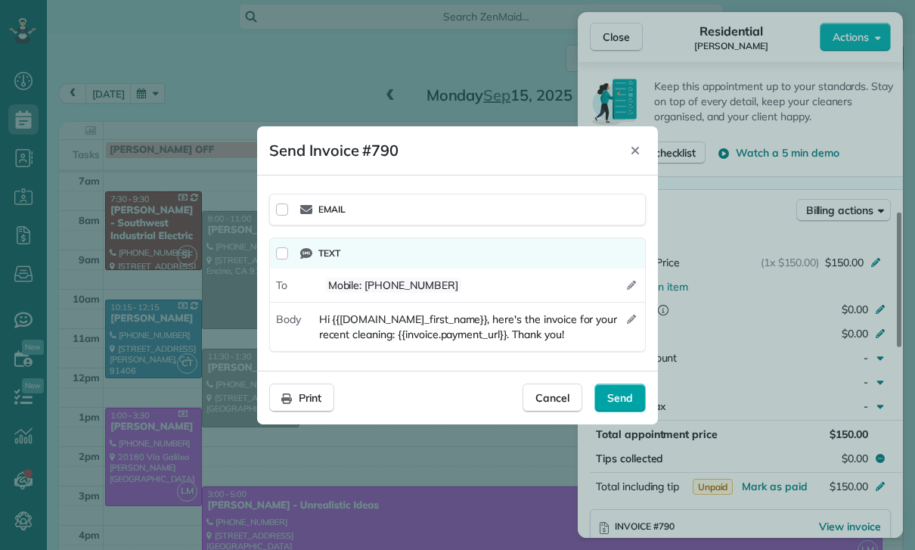
click at [625, 399] on span "Send" at bounding box center [620, 397] width 26 height 15
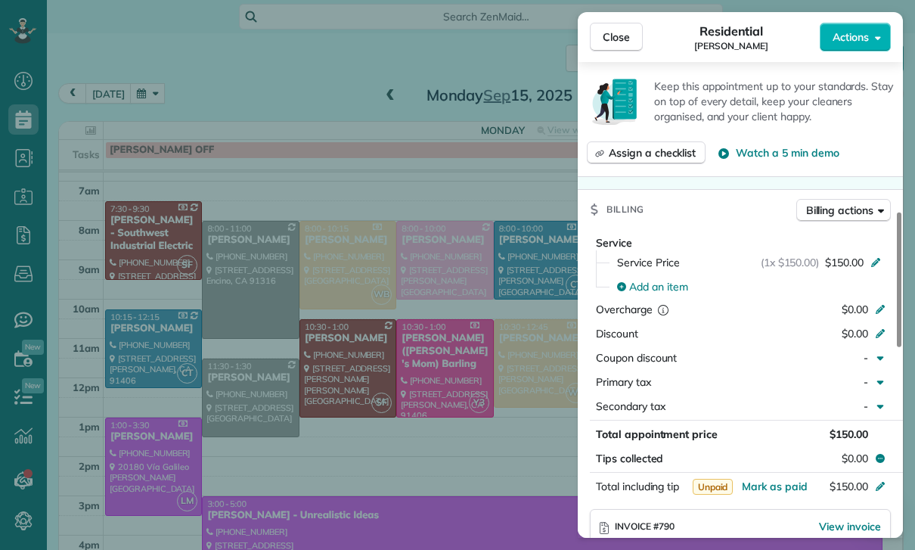
scroll to position [119, 0]
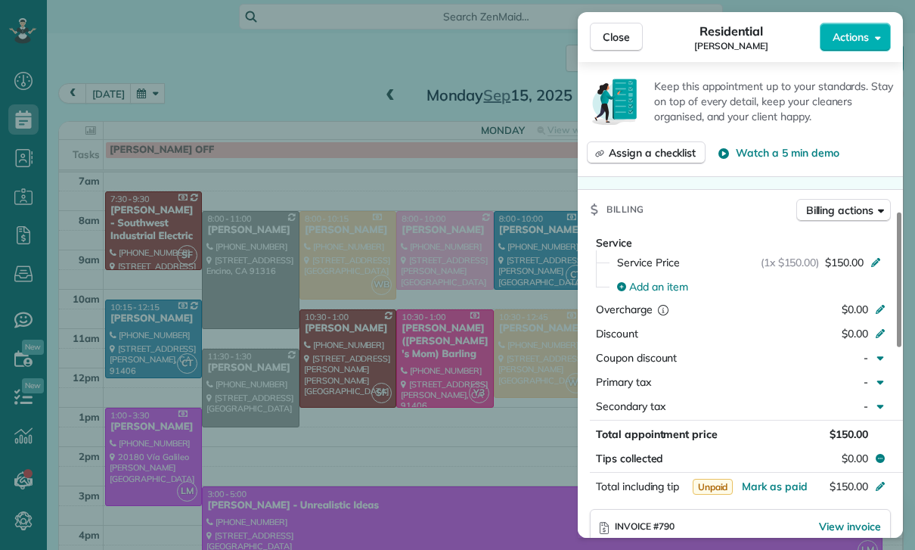
click at [454, 460] on div "Close Residential Brittany Breslauer Actions Status Confirmed Brittany Breslaue…" at bounding box center [457, 275] width 915 height 550
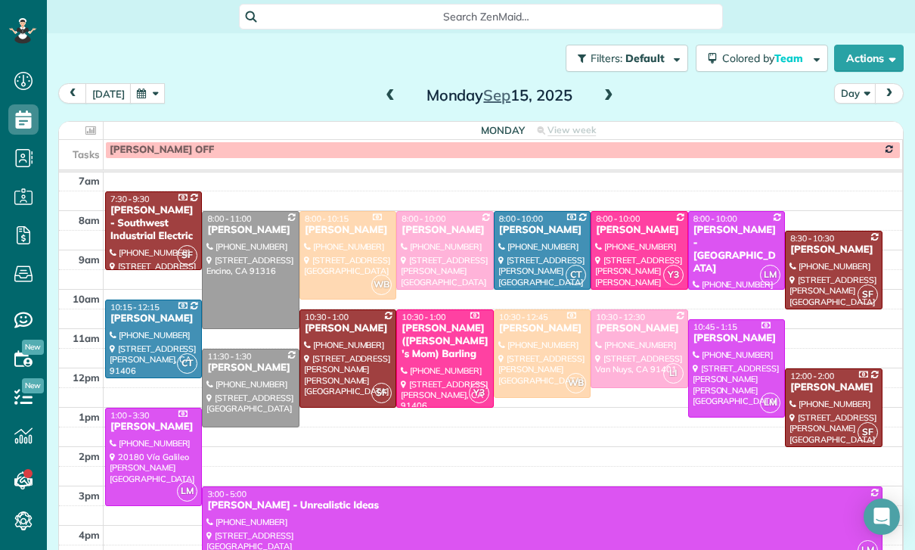
click at [147, 98] on button "button" at bounding box center [147, 93] width 35 height 20
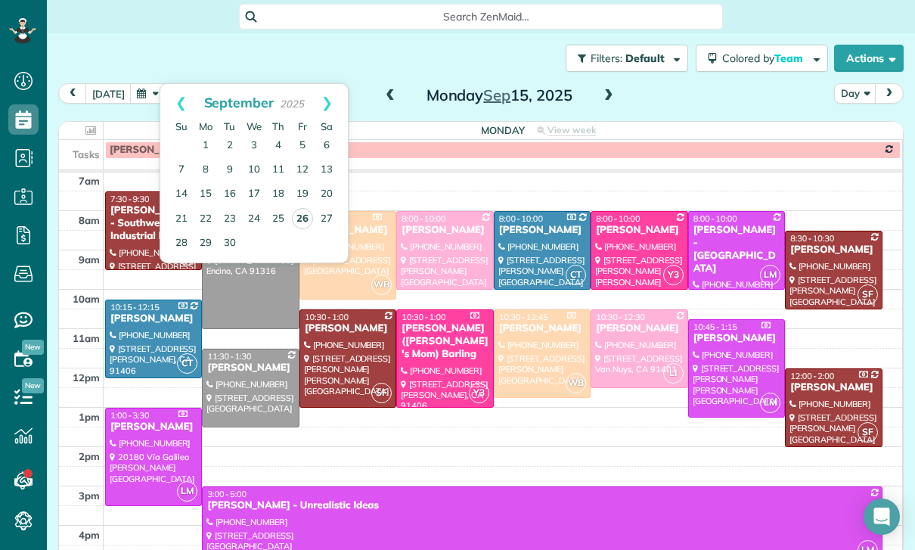
click at [299, 219] on link "26" at bounding box center [302, 218] width 21 height 21
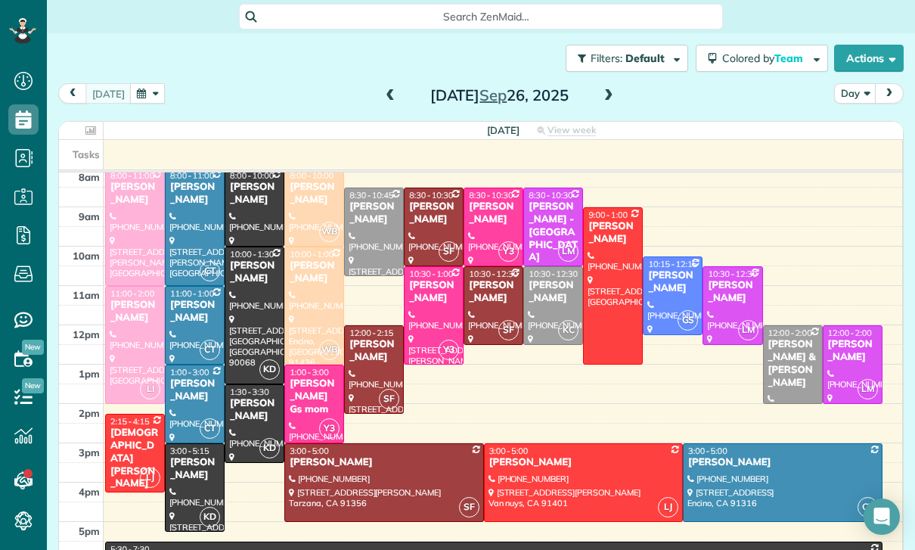
scroll to position [164, 0]
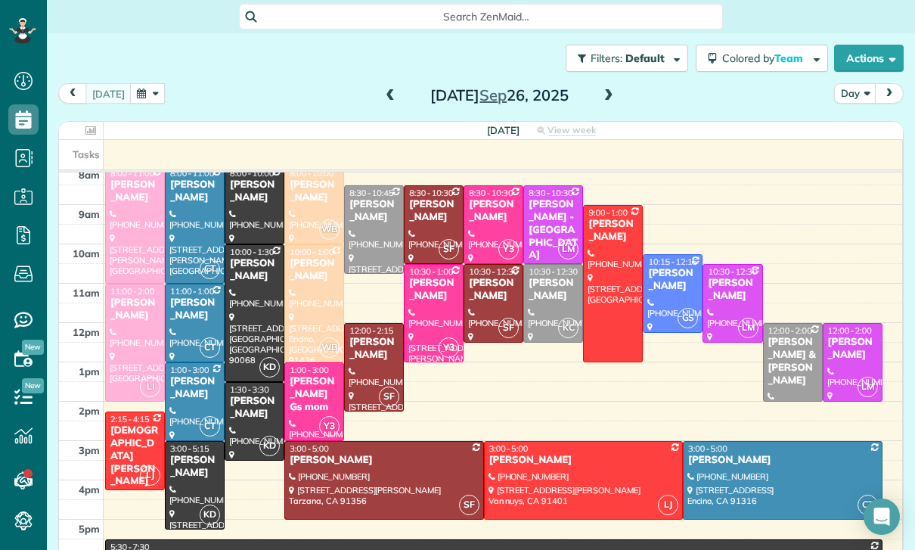
click at [847, 368] on div at bounding box center [852, 362] width 58 height 77
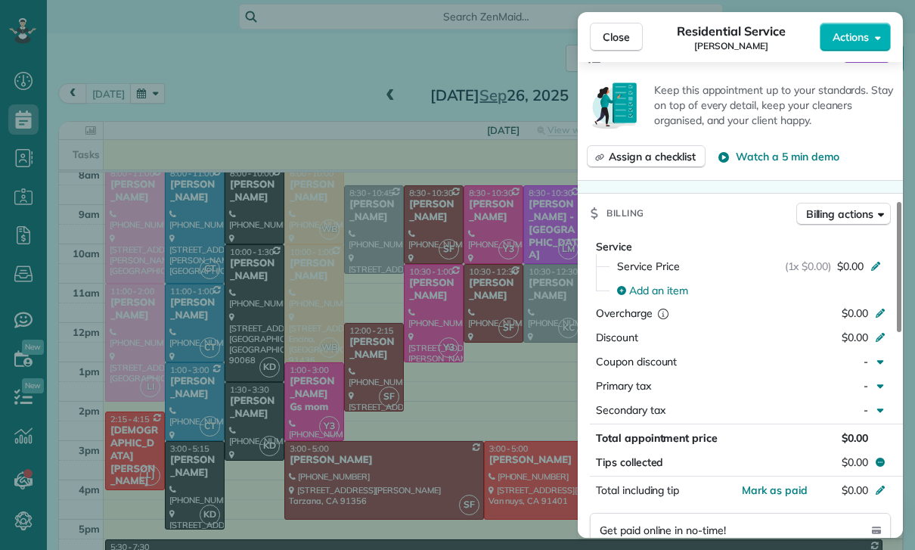
scroll to position [658, 0]
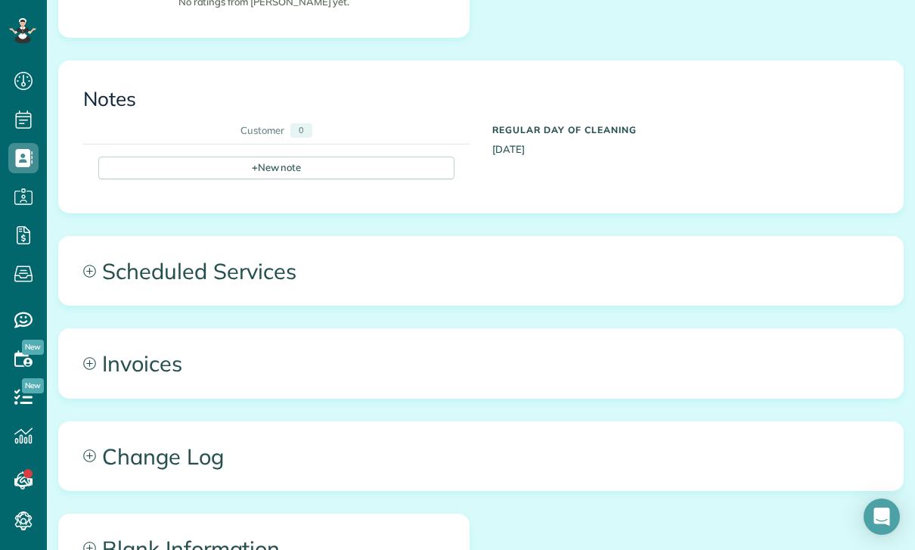
scroll to position [500, 0]
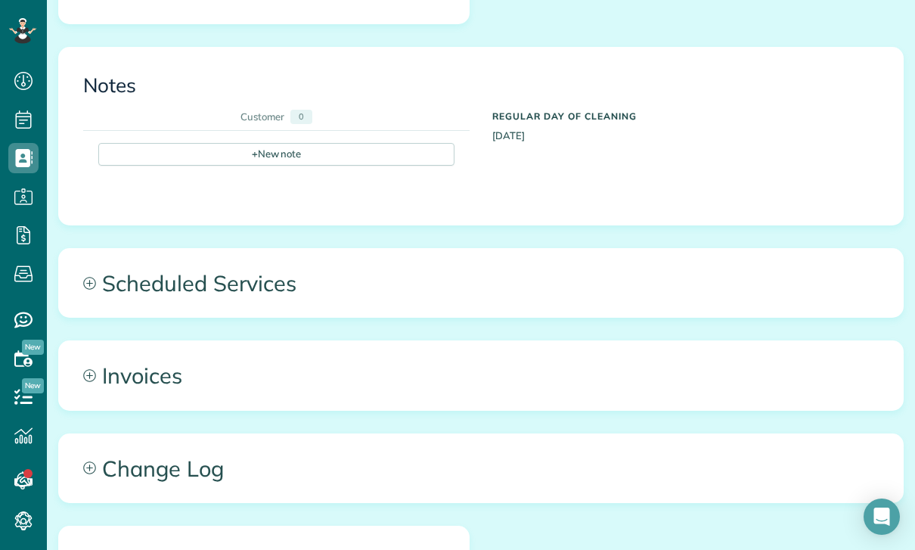
click at [228, 273] on span "Scheduled Services" at bounding box center [481, 283] width 844 height 68
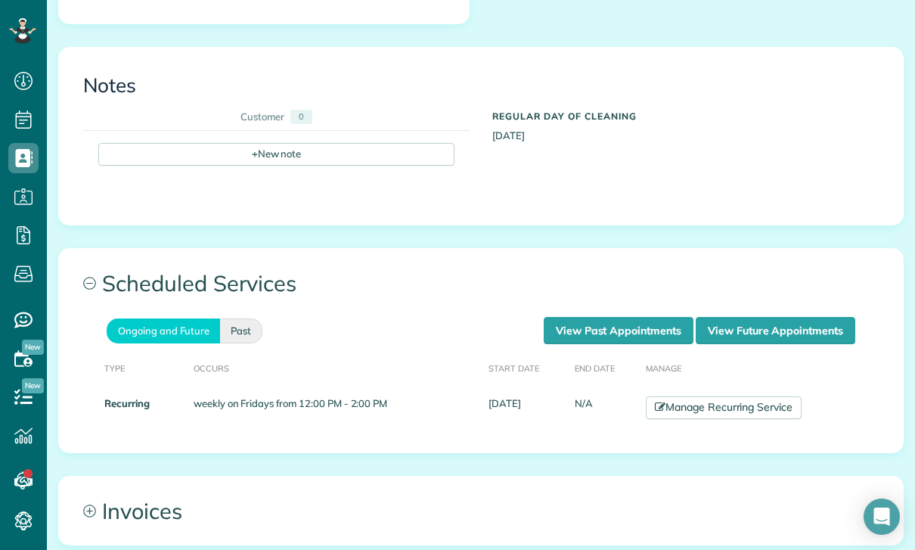
click at [243, 333] on link "Past" at bounding box center [241, 330] width 42 height 25
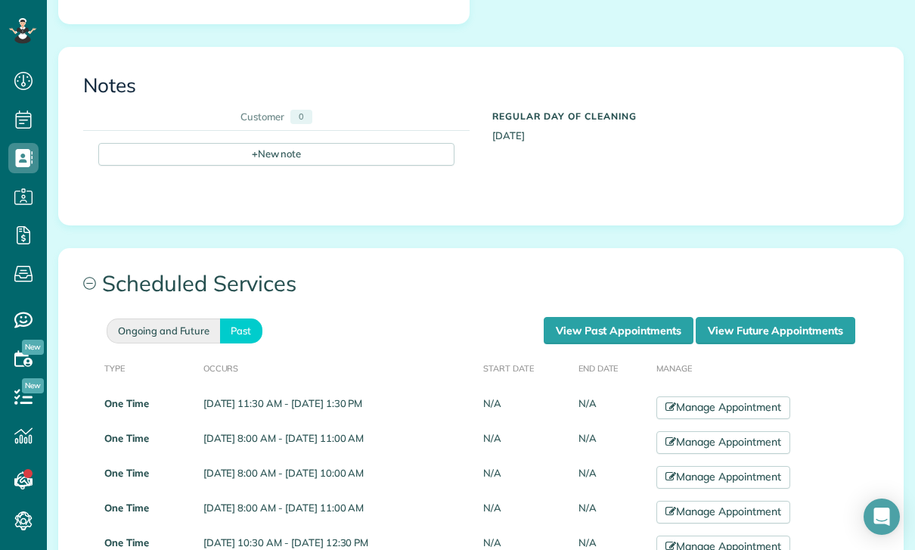
click at [154, 329] on link "Ongoing and Future" at bounding box center [163, 330] width 113 height 25
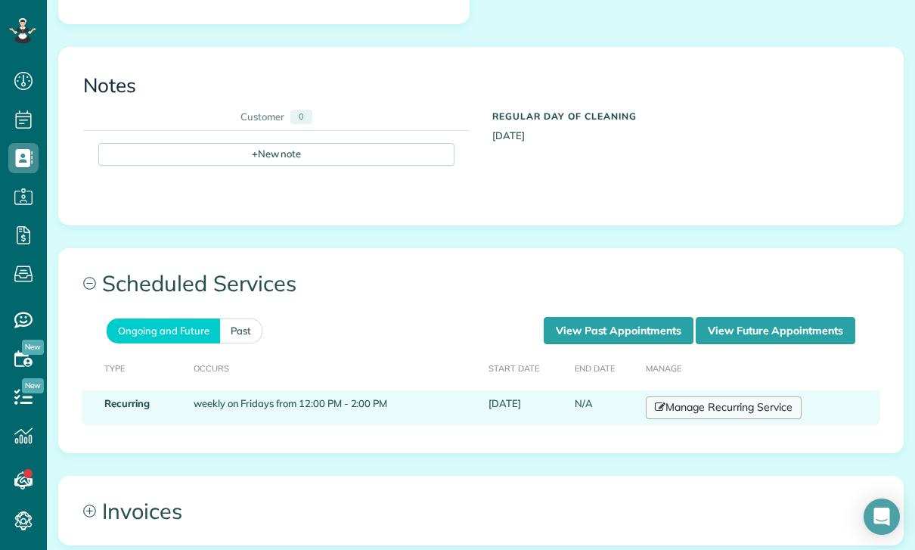
click at [726, 403] on link "Manage Recurring Service" at bounding box center [724, 407] width 156 height 23
